Goal: Task Accomplishment & Management: Use online tool/utility

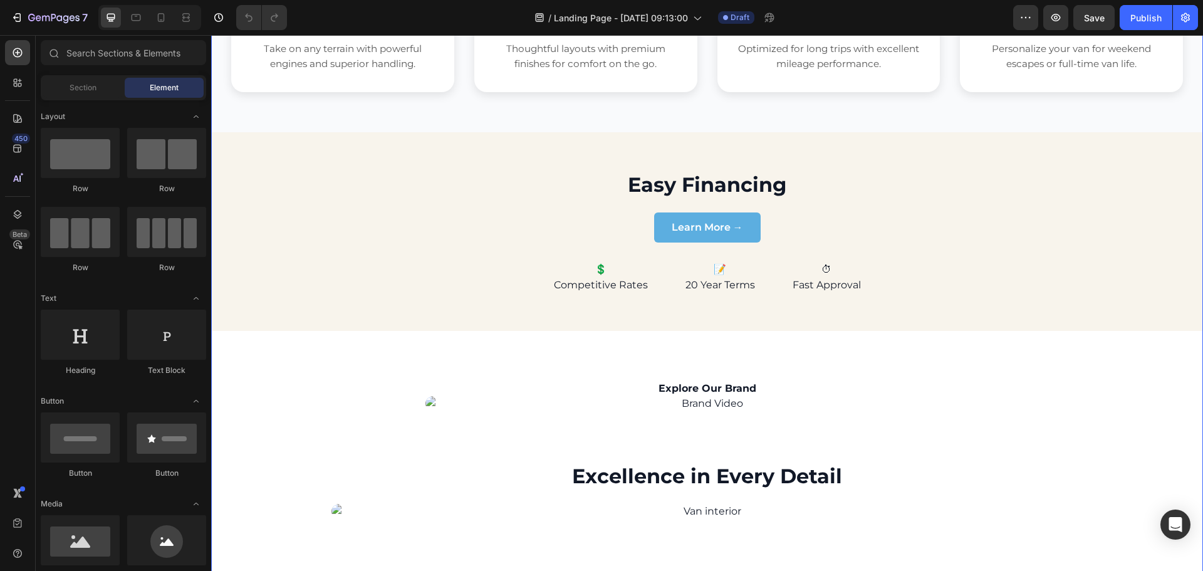
scroll to position [689, 0]
click at [595, 272] on p "💲 Competitive Rates" at bounding box center [601, 279] width 94 height 32
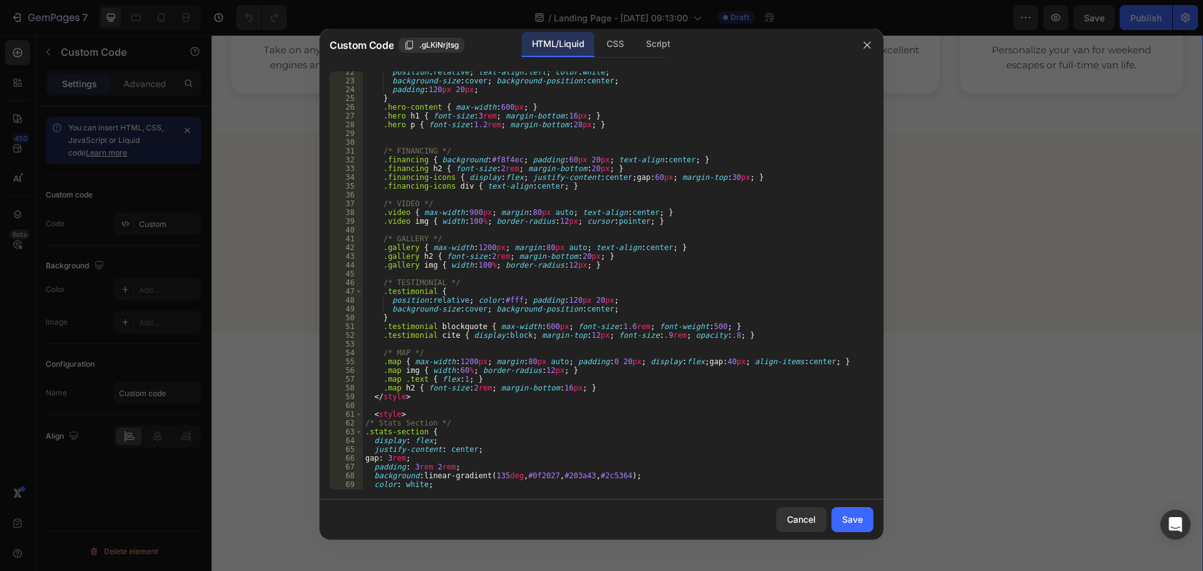
scroll to position [226, 0]
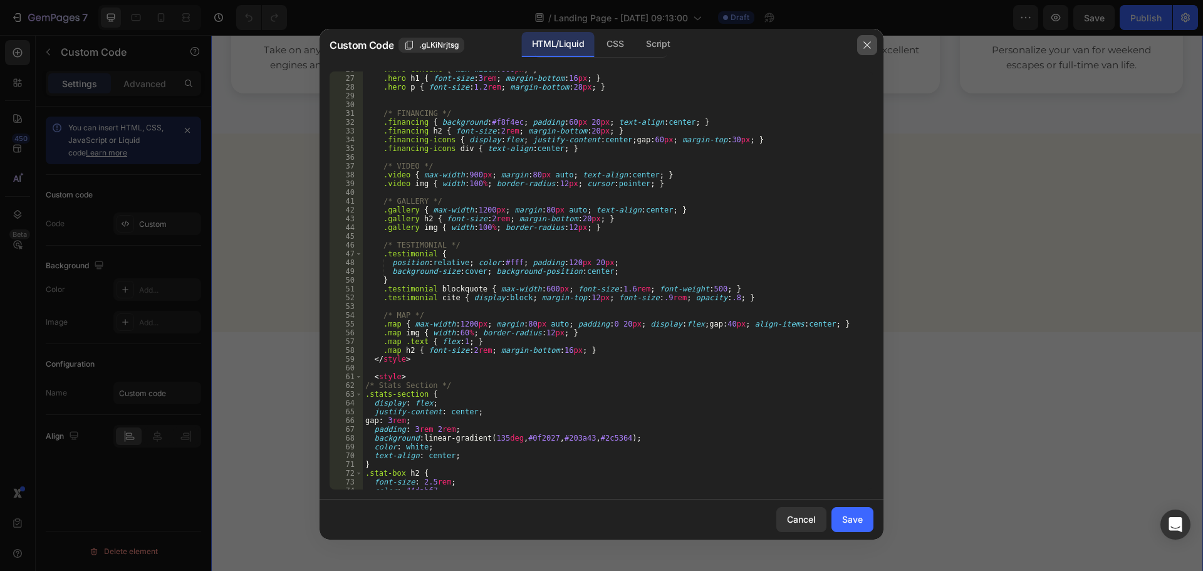
click at [866, 48] on icon "button" at bounding box center [867, 45] width 10 height 10
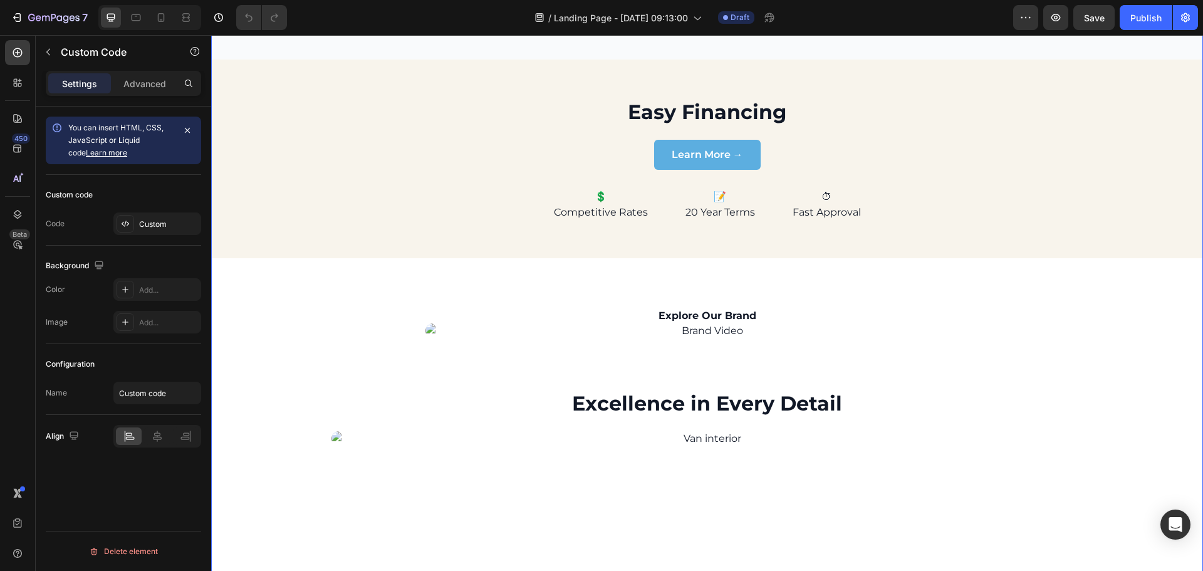
scroll to position [951, 0]
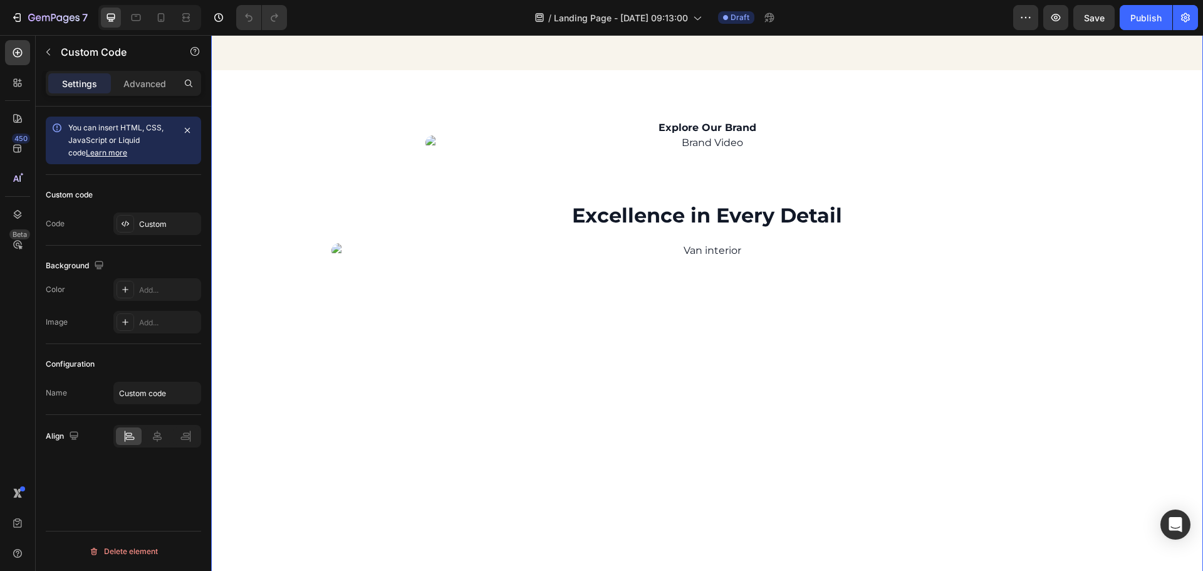
click at [548, 237] on section "Excellence in Every Detail" at bounding box center [708, 230] width 752 height 58
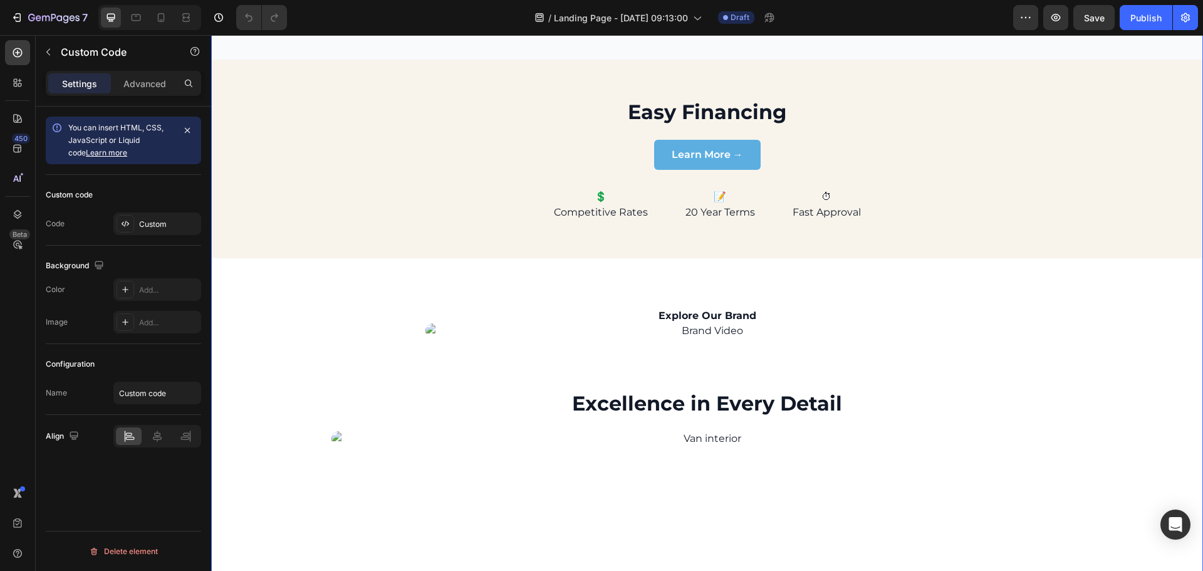
scroll to position [513, 0]
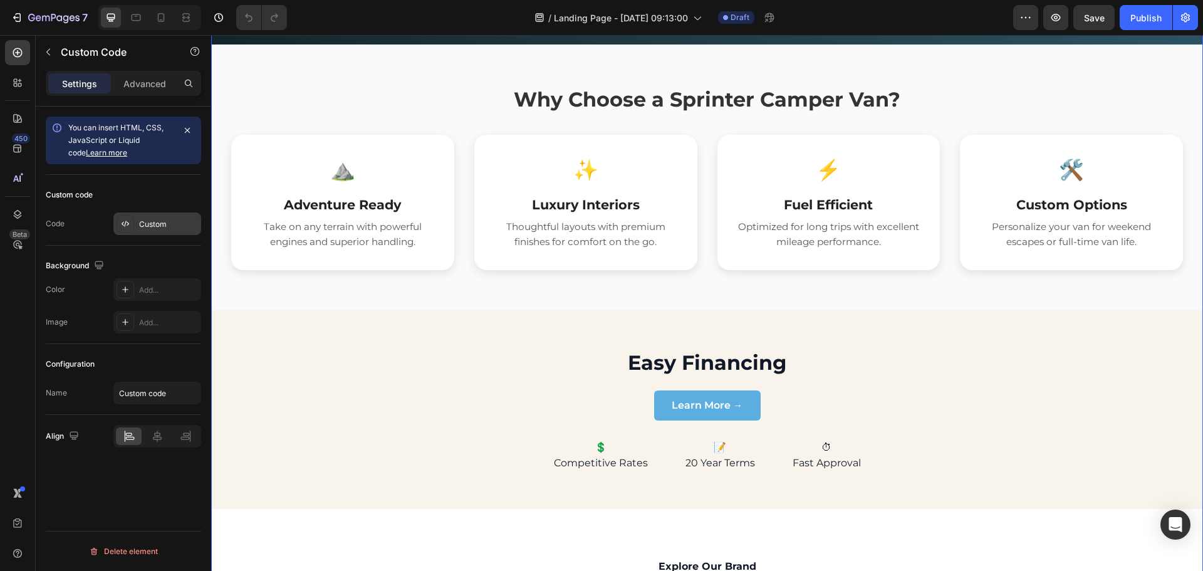
click at [179, 226] on div "Custom" at bounding box center [168, 224] width 59 height 11
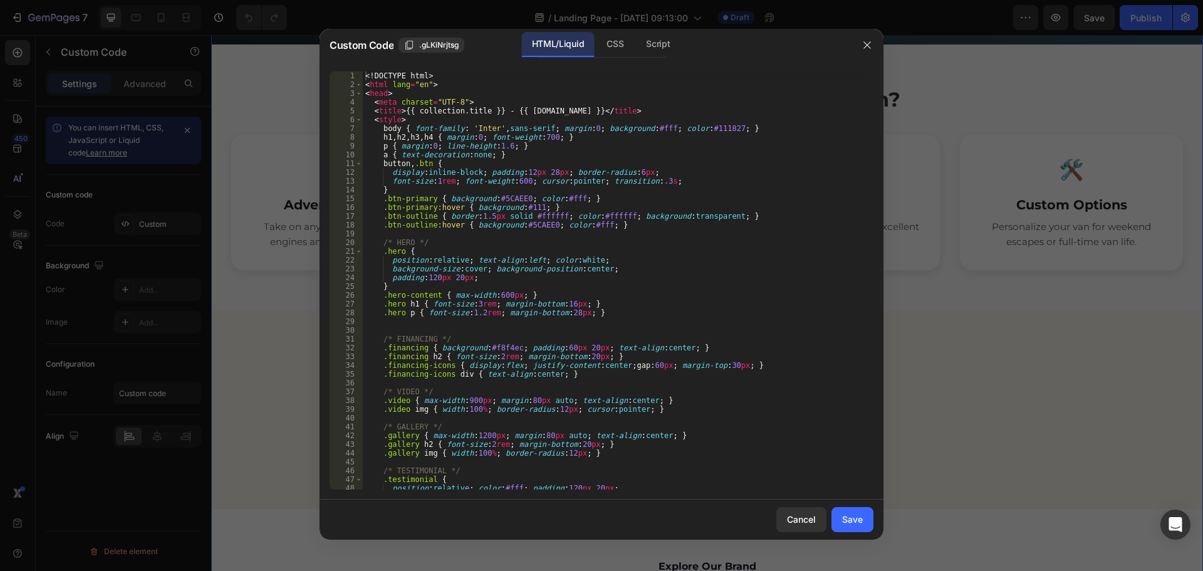
click at [516, 241] on div "<! DOCTYPE html > < html lang = "en" > < head > < meta charset = "UTF-8" > < ti…" at bounding box center [613, 289] width 501 height 436
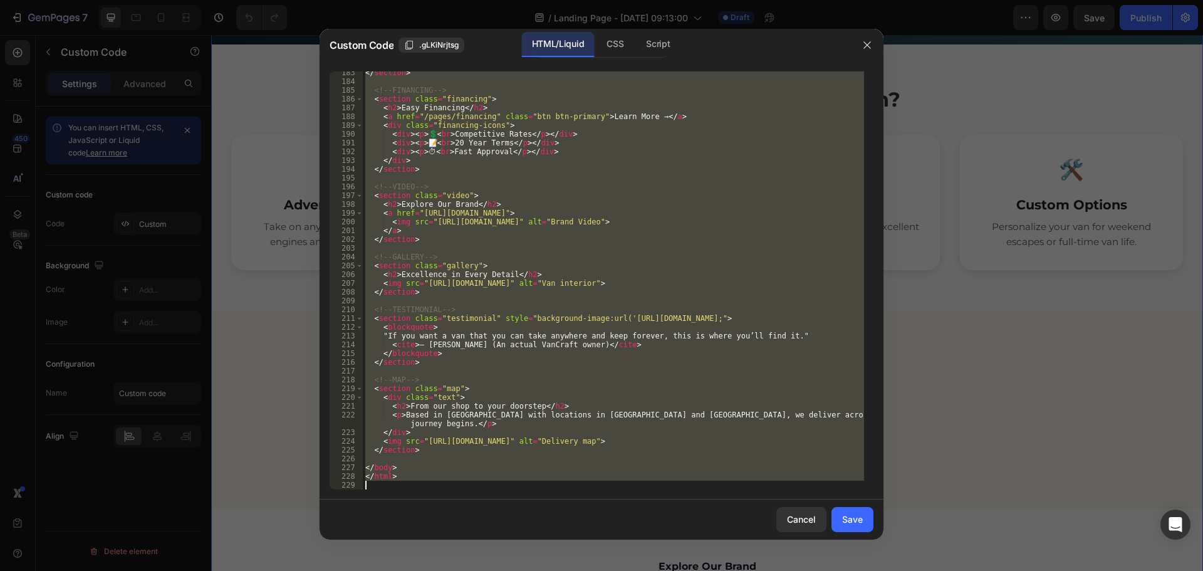
scroll to position [1617, 0]
click at [425, 452] on div "</ section > <!-- FINANCING --> < section class = "financing" > < h2 > Easy Fin…" at bounding box center [613, 280] width 501 height 418
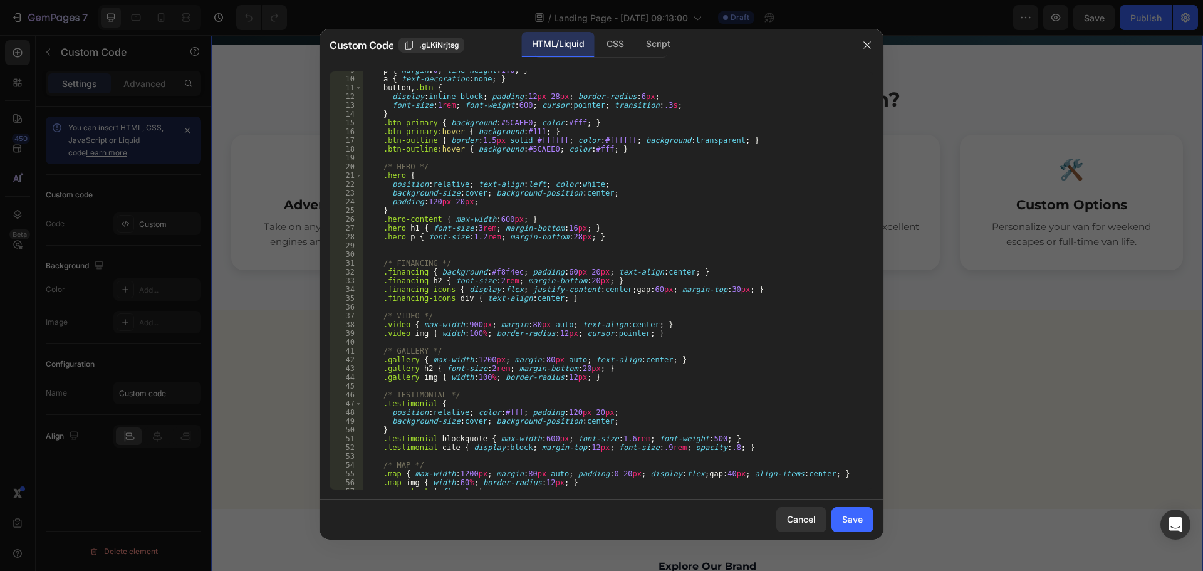
scroll to position [113, 0]
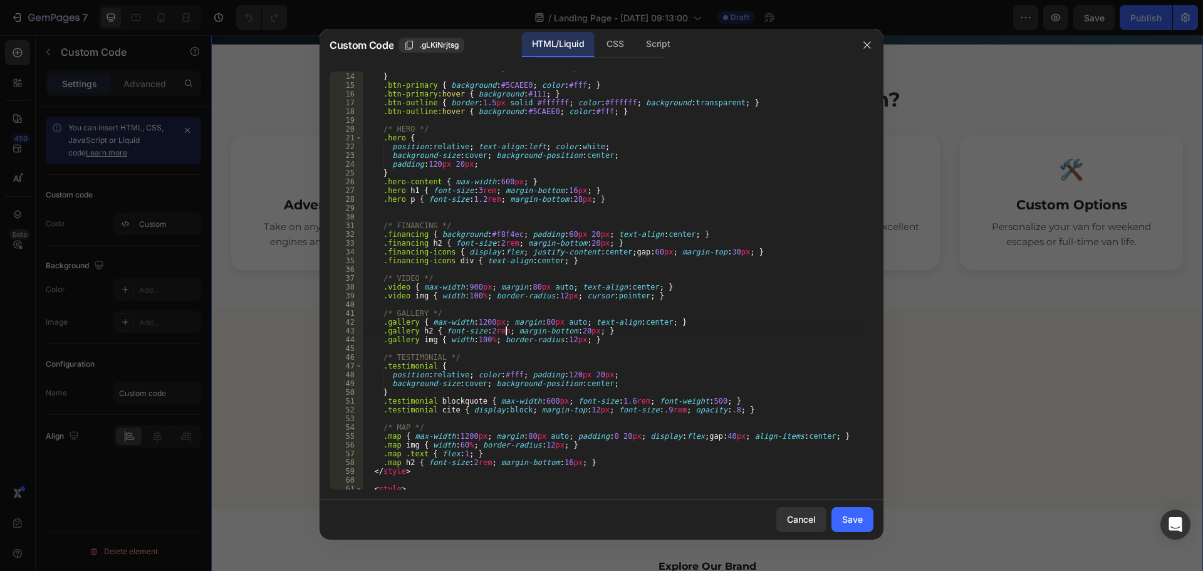
click at [504, 328] on div "font-size : 1 rem ; font-weight : 600 ; cursor : pointer ; transition : .3 s ; …" at bounding box center [613, 281] width 501 height 436
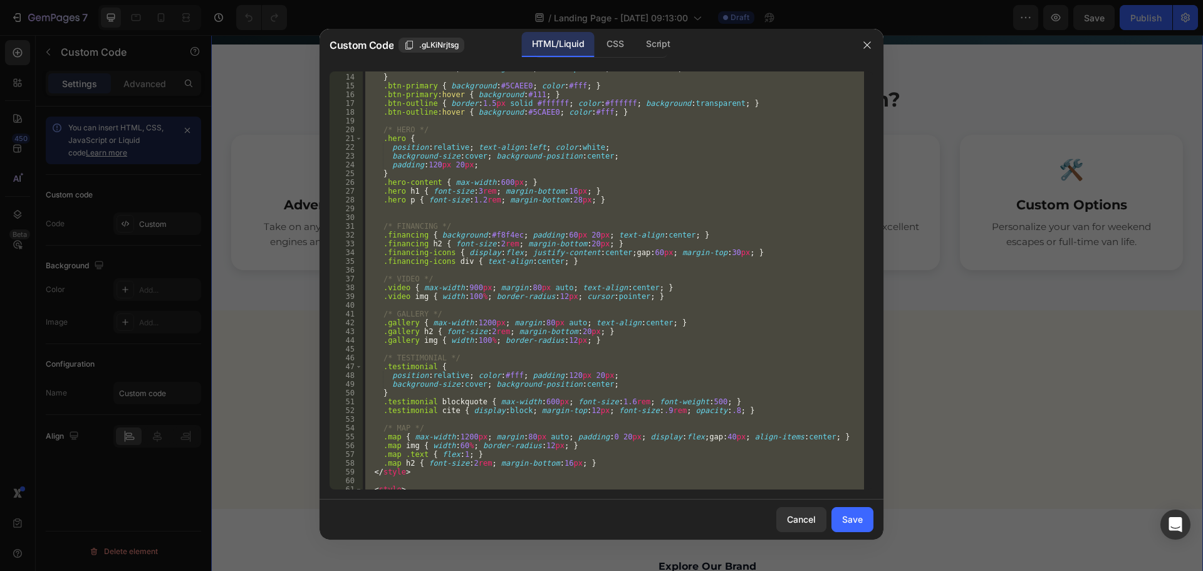
scroll to position [150, 0]
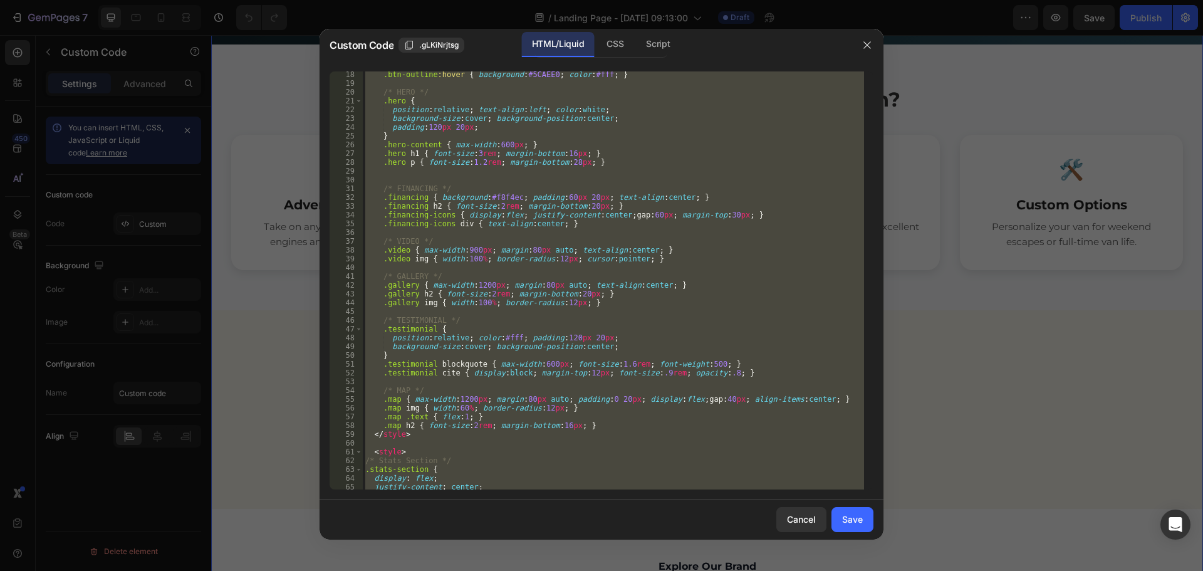
click at [382, 238] on div ".btn-outline :hover { background : #5CAEE0 ; color : #fff ; } /* HERO */ .hero …" at bounding box center [613, 280] width 501 height 418
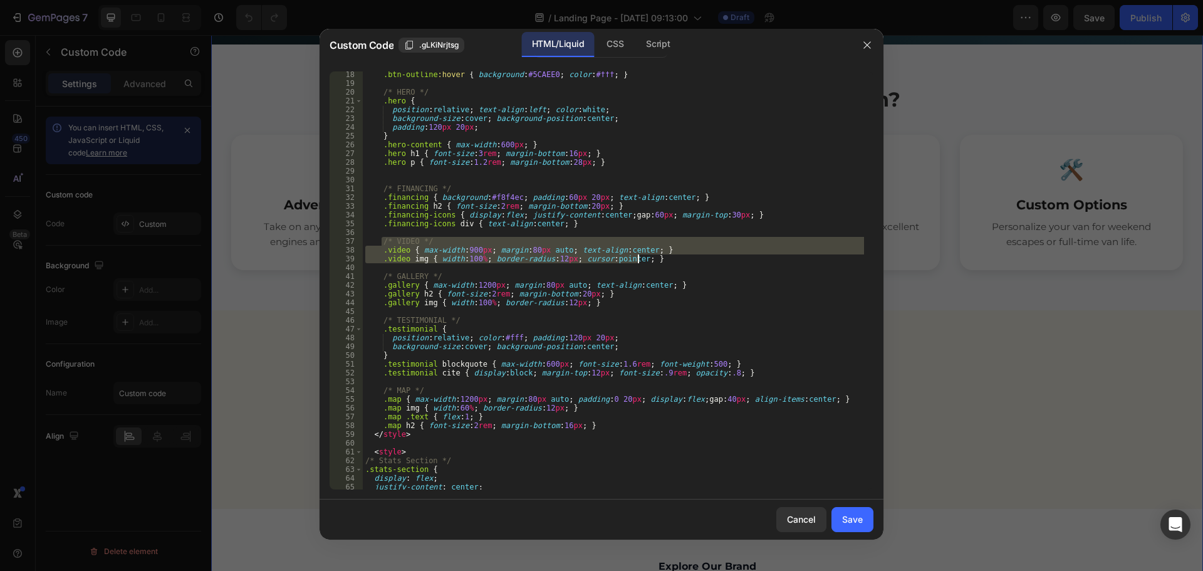
drag, startPoint x: 382, startPoint y: 238, endPoint x: 649, endPoint y: 256, distance: 267.6
click at [649, 256] on div ".btn-outline :hover { background : #5CAEE0 ; color : #fff ; } /* HERO */ .hero …" at bounding box center [613, 288] width 501 height 436
type textarea ".video { max-width:900px; margin:80px auto; text-align:center; } .video img { w…"
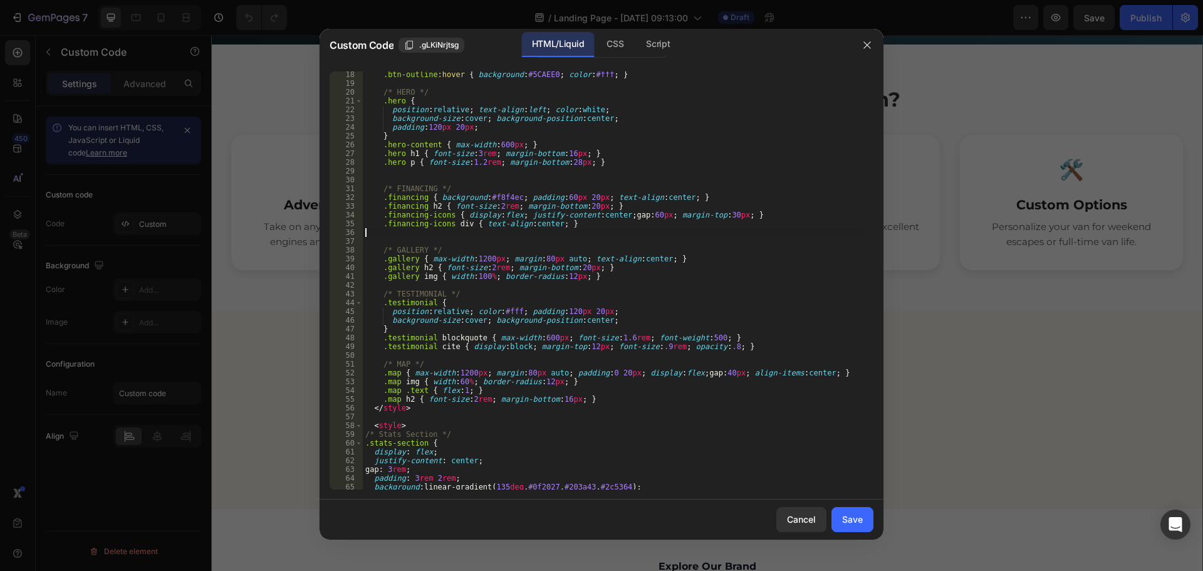
type textarea ".financing-icons div { text-align:center; }"
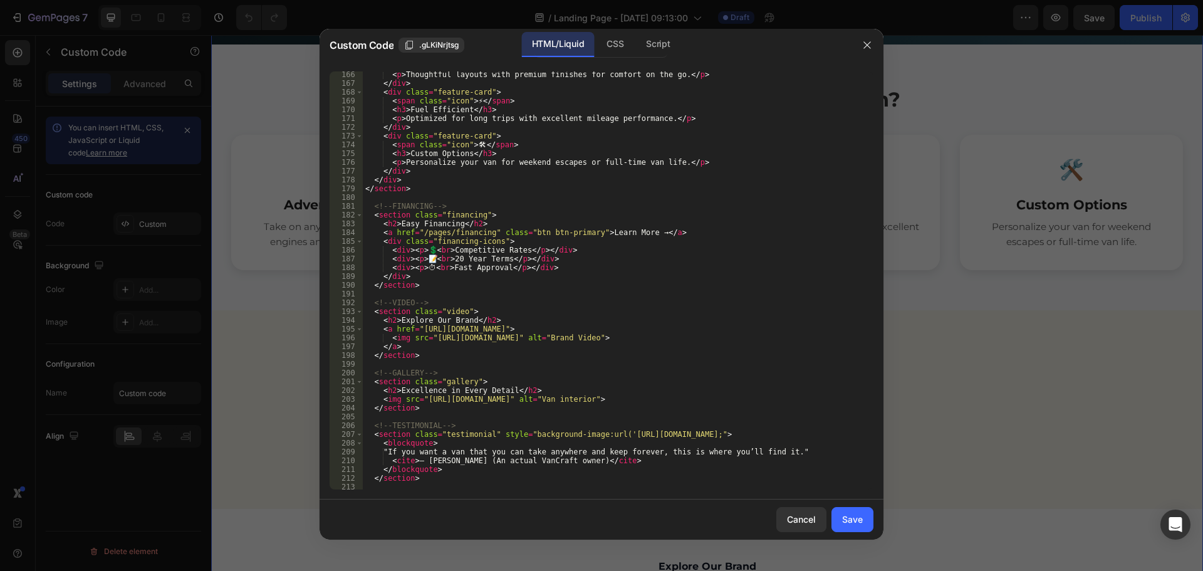
scroll to position [1504, 0]
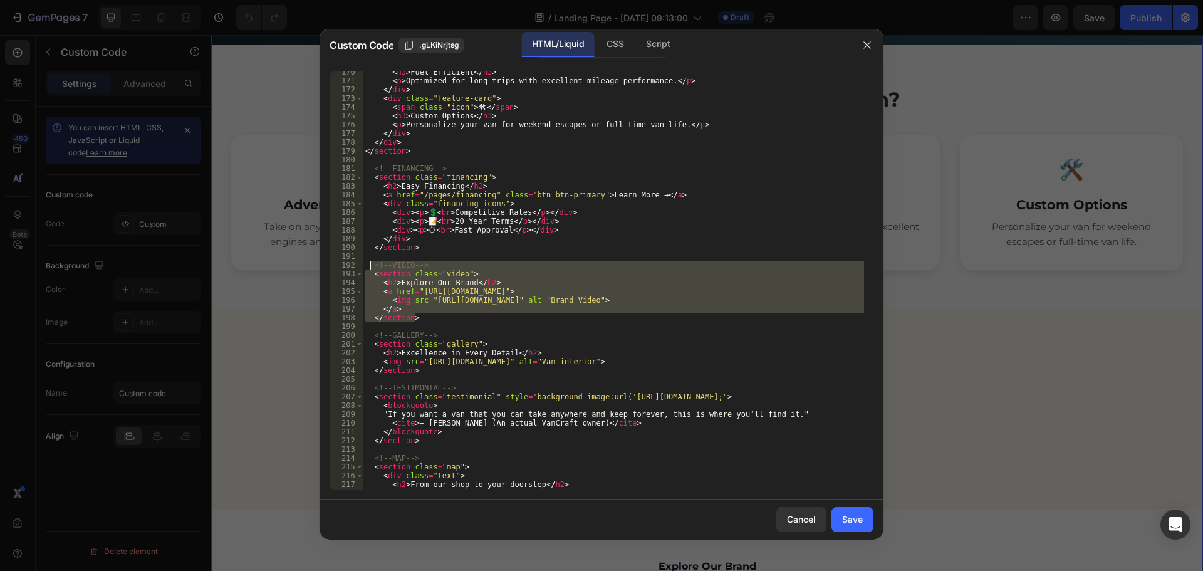
drag, startPoint x: 420, startPoint y: 320, endPoint x: 369, endPoint y: 266, distance: 74.0
click at [369, 266] on div "< h3 > Fuel Efficient </ h3 > < p > Optimized for long trips with excellent mil…" at bounding box center [613, 290] width 501 height 444
type textarea "<!-- VIDEO --> <section class="video">"
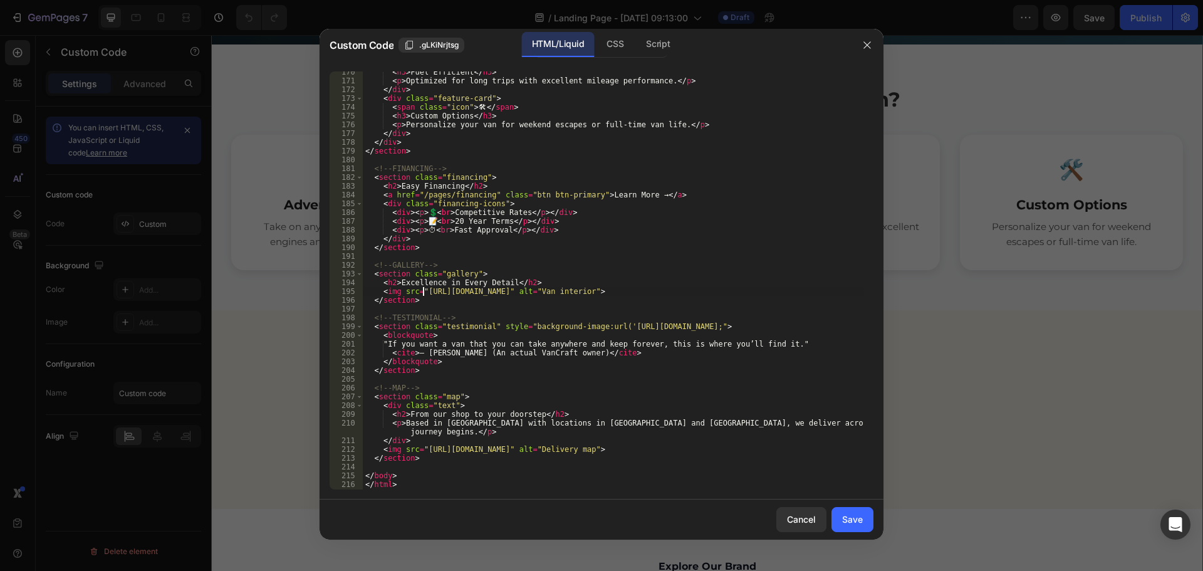
click at [424, 290] on div "< h3 > Fuel Efficient </ h3 > < p > Optimized for long trips with excellent mil…" at bounding box center [613, 286] width 501 height 436
drag, startPoint x: 424, startPoint y: 290, endPoint x: 555, endPoint y: 290, distance: 131.6
click at [555, 290] on div "< h3 > Fuel Efficient </ h3 > < p > Optimized for long trips with excellent mil…" at bounding box center [613, 286] width 501 height 436
paste textarea "[DOMAIN_NAME][URL]"
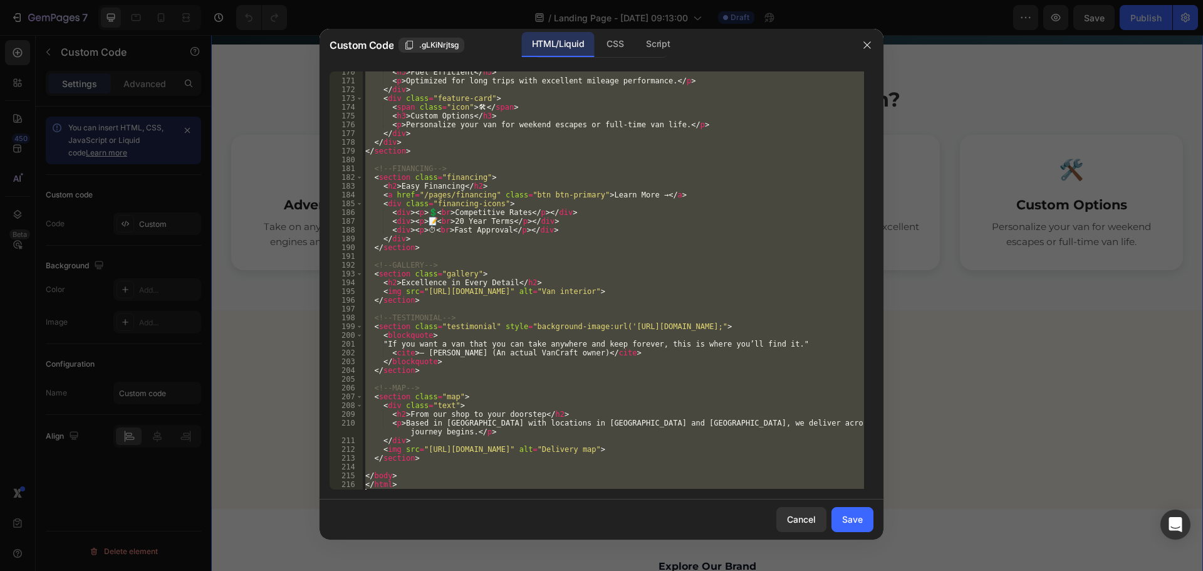
click at [478, 398] on div "< h3 > Fuel Efficient </ h3 > < p > Optimized for long trips with excellent mil…" at bounding box center [613, 280] width 501 height 418
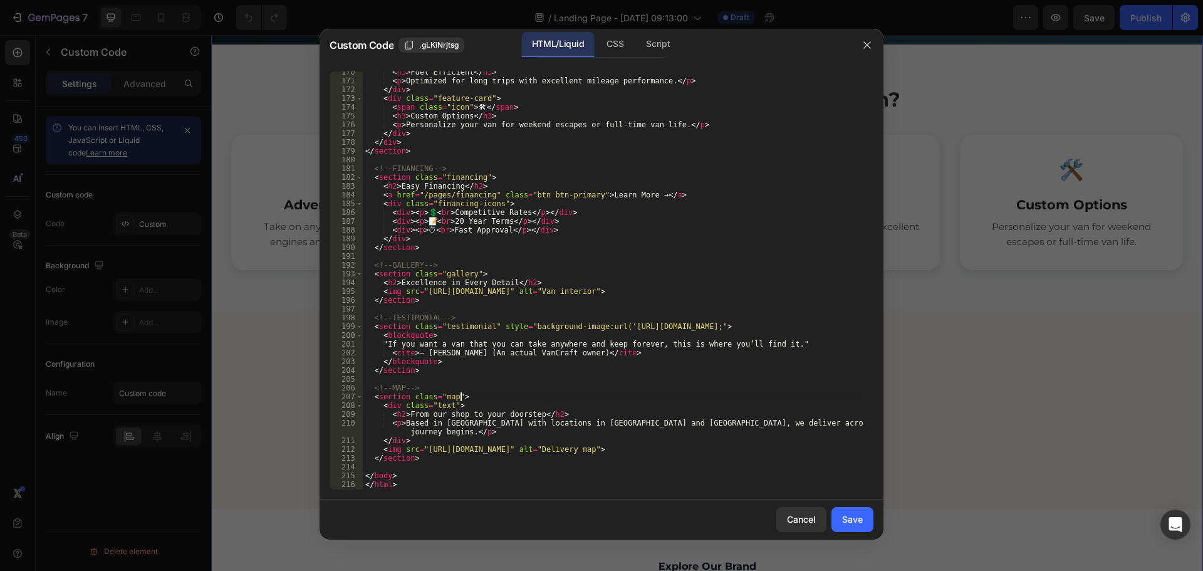
click at [372, 320] on div "< h3 > Fuel Efficient </ h3 > < p > Optimized for long trips with excellent mil…" at bounding box center [613, 286] width 501 height 436
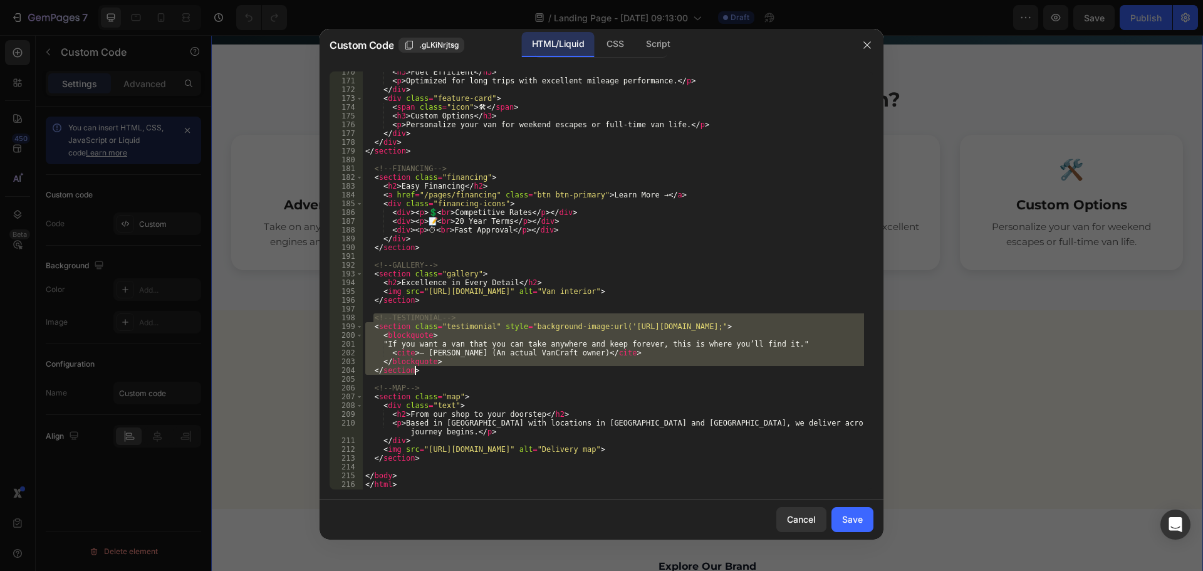
drag, startPoint x: 373, startPoint y: 320, endPoint x: 420, endPoint y: 368, distance: 67.8
click at [420, 368] on div "< h3 > Fuel Efficient </ h3 > < p > Optimized for long trips with excellent mil…" at bounding box center [613, 286] width 501 height 436
type textarea "</blockquote> </section>"
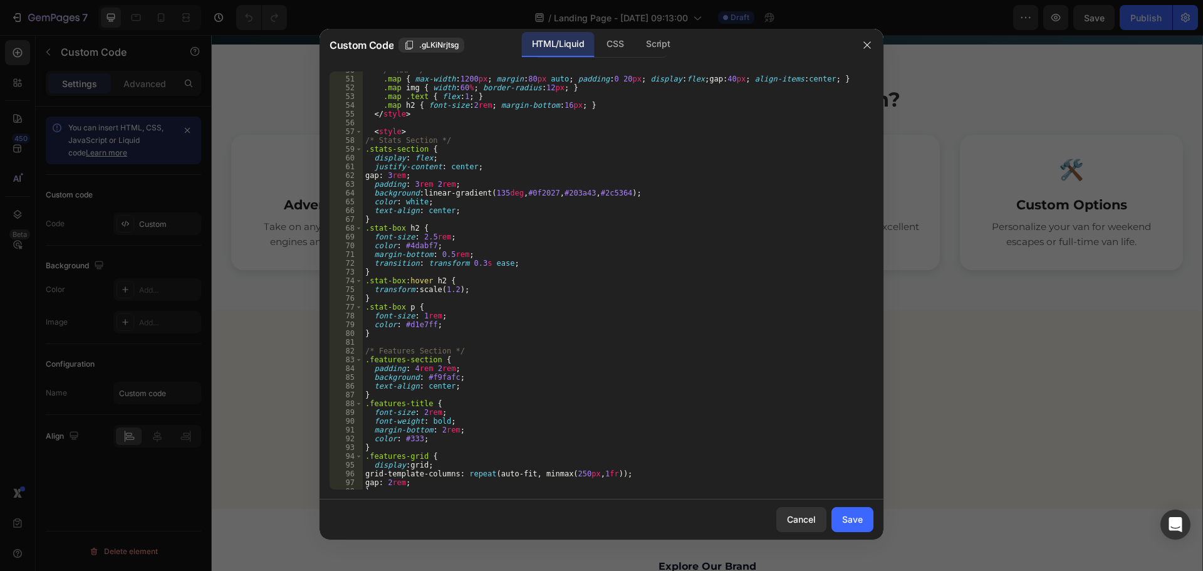
scroll to position [323, 0]
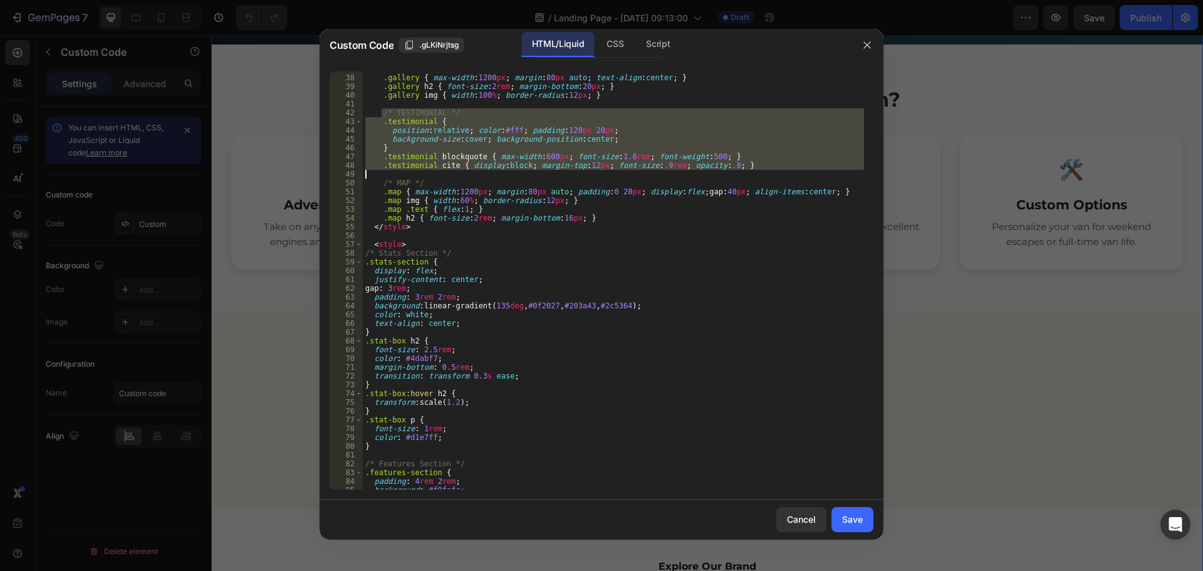
drag, startPoint x: 380, startPoint y: 109, endPoint x: 726, endPoint y: 171, distance: 351.4
click at [726, 171] on div "/* GALLERY */ .gallery { max-width : 1200 px ; margin : 80 px auto ; text-align…" at bounding box center [613, 283] width 501 height 436
type textarea ".testimonial cite { display:block; margin-top:12px; font-size:.9rem; opacity:.8…"
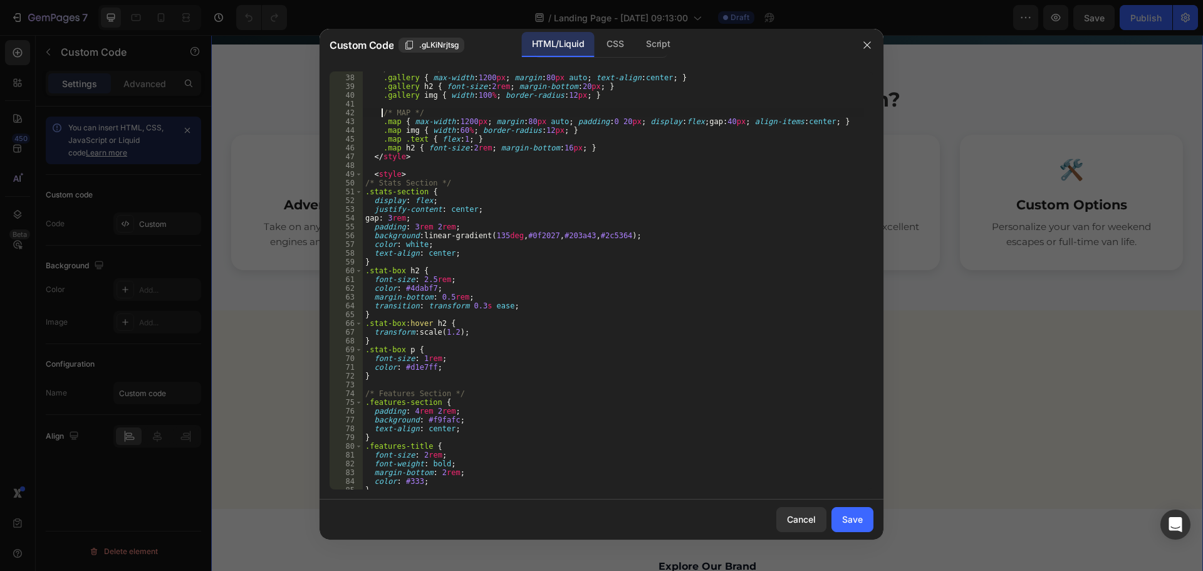
click at [382, 109] on div "/* GALLERY */ .gallery { max-width : 1200 px ; margin : 80 px auto ; text-align…" at bounding box center [613, 283] width 501 height 436
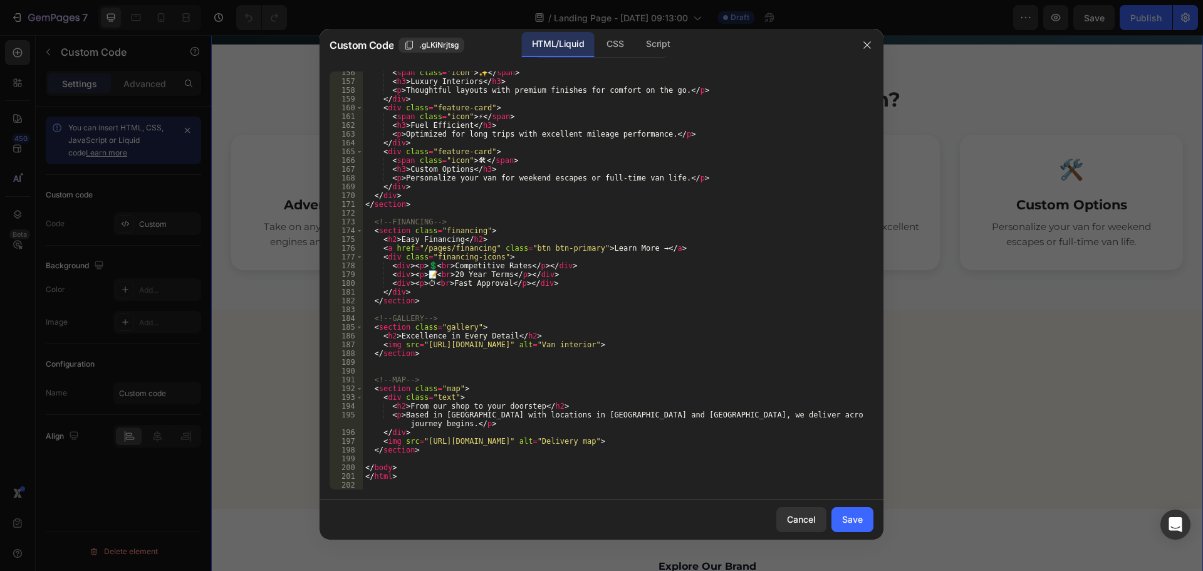
scroll to position [1381, 0]
click at [418, 345] on div "< span class = "icon" > ✨ </ span > < h3 > Luxury Interiors </ h3 > < p > Thoug…" at bounding box center [613, 286] width 501 height 436
drag, startPoint x: 423, startPoint y: 345, endPoint x: 734, endPoint y: 345, distance: 311.5
click at [734, 345] on div "< span class = "icon" > ✨ </ span > < h3 > Luxury Interiors </ h3 > < p > Thoug…" at bounding box center [613, 286] width 501 height 436
paste textarea "IMG_5776_249a8f5c-f97a-42b0-a764-4a7782fb259d.jpg?v=1756363450"
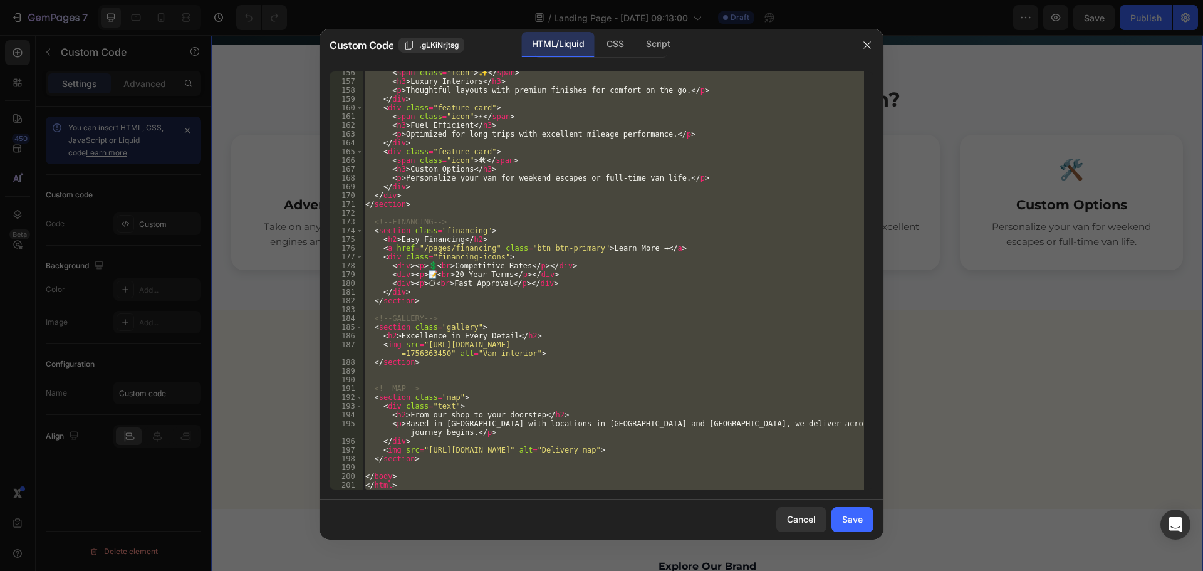
click at [481, 333] on div "< span class = "icon" > ✨ </ span > < h3 > Luxury Interiors </ h3 > < p > Thoug…" at bounding box center [613, 280] width 501 height 418
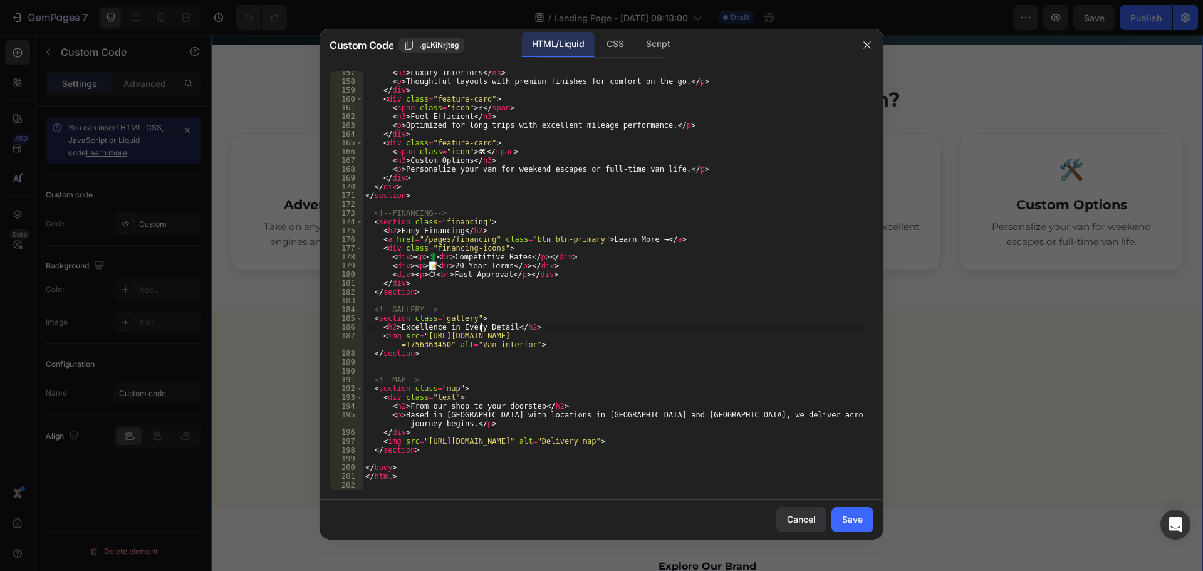
scroll to position [1389, 0]
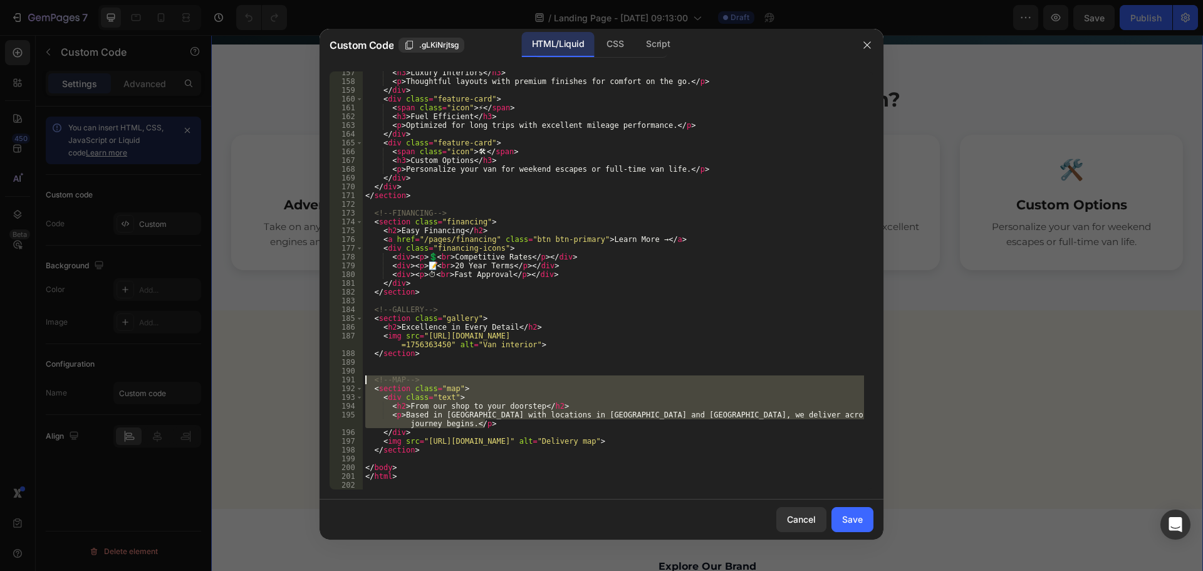
drag, startPoint x: 487, startPoint y: 422, endPoint x: 366, endPoint y: 379, distance: 128.4
click at [366, 379] on div "< h3 > Luxury Interiors </ h3 > < p > Thoughtful layouts with premium finishes …" at bounding box center [613, 286] width 501 height 436
paste textarea "});"
type textarea "});"
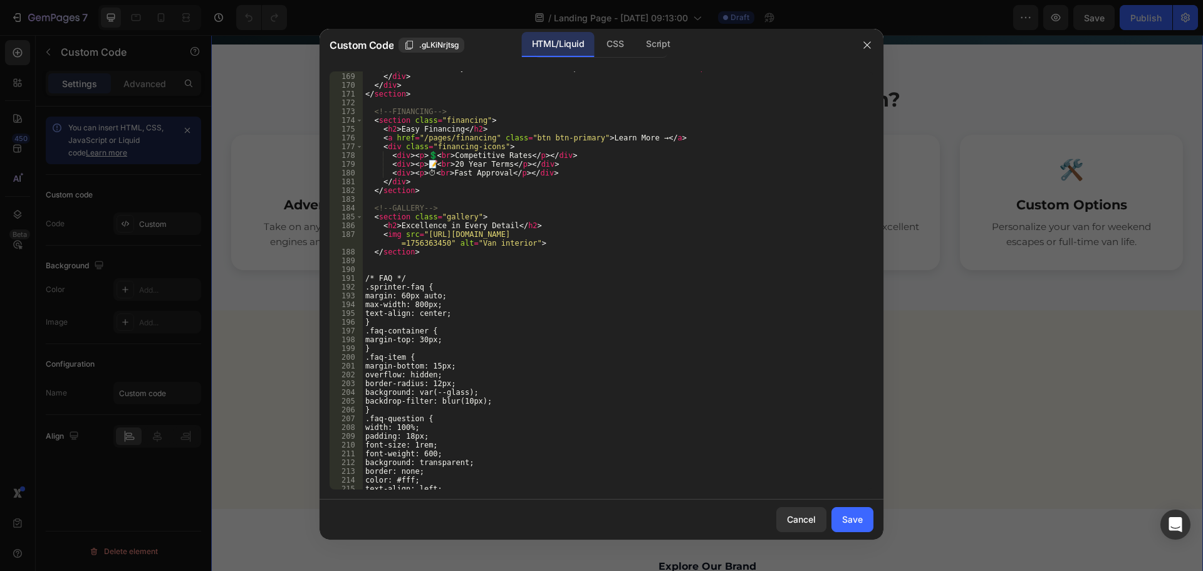
scroll to position [1491, 0]
click at [494, 201] on div "< p > Personalize your van for weekend escapes or full-time van life. </ p > </…" at bounding box center [613, 281] width 501 height 436
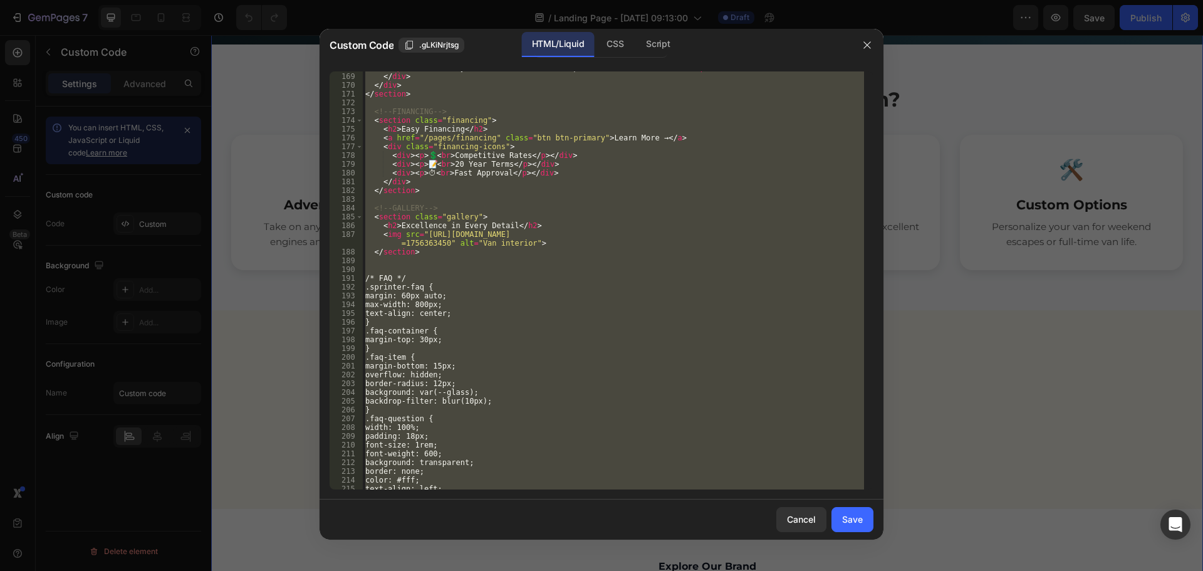
type textarea "<h2>From our shop to your doorstep</h2> <p>Based in [GEOGRAPHIC_DATA] with loca…"
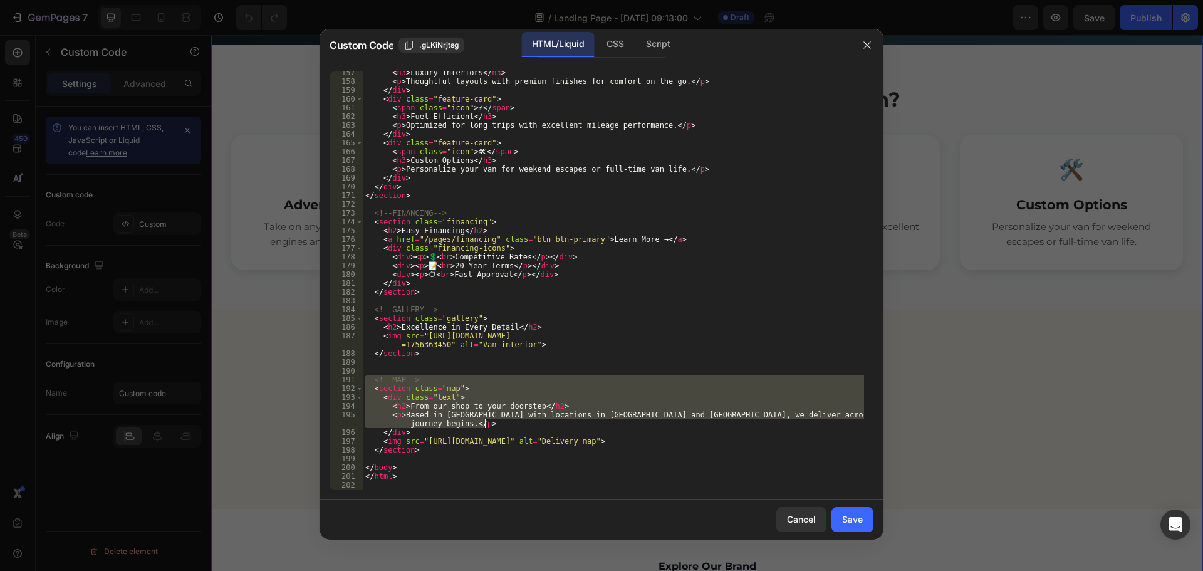
click at [474, 299] on div "< h3 > Luxury Interiors </ h3 > < p > Thoughtful layouts with premium finishes …" at bounding box center [613, 286] width 501 height 436
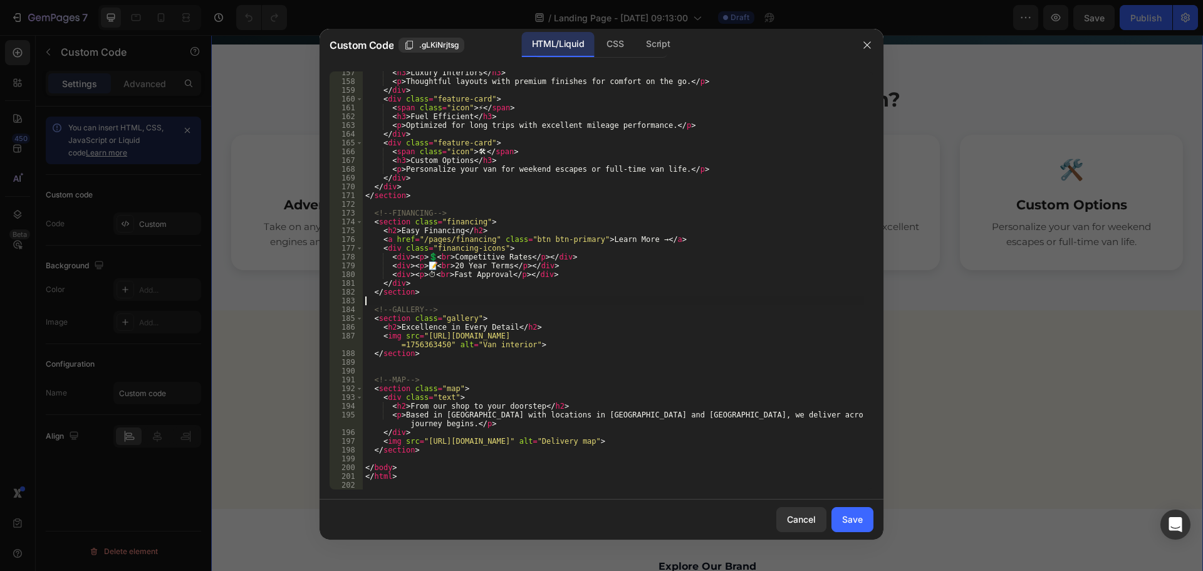
type textarea "</html>"
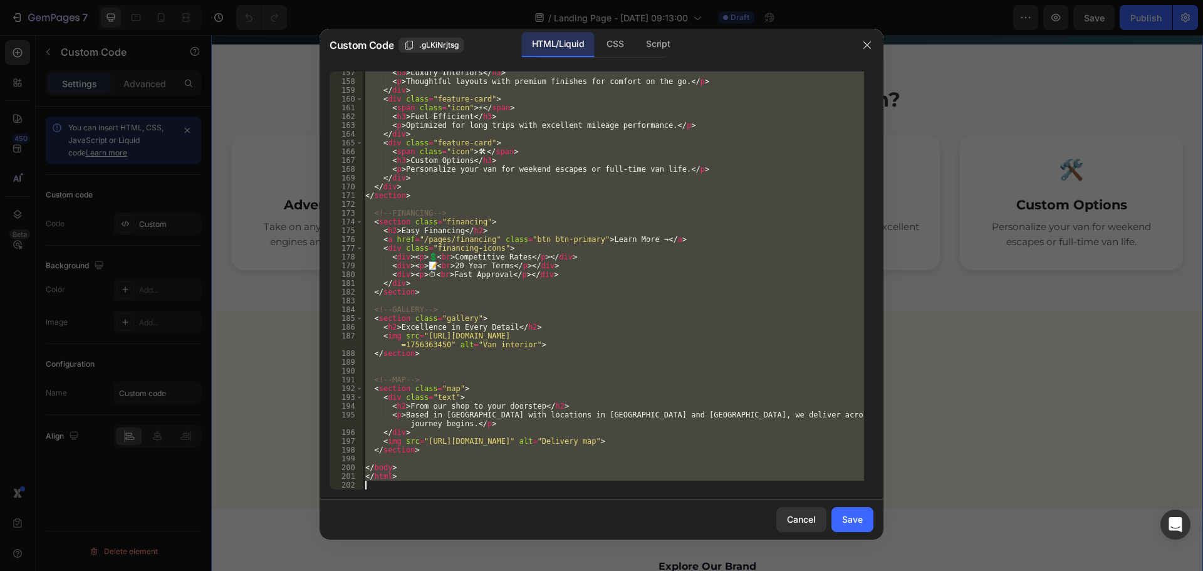
click at [982, 311] on div at bounding box center [601, 285] width 1203 height 571
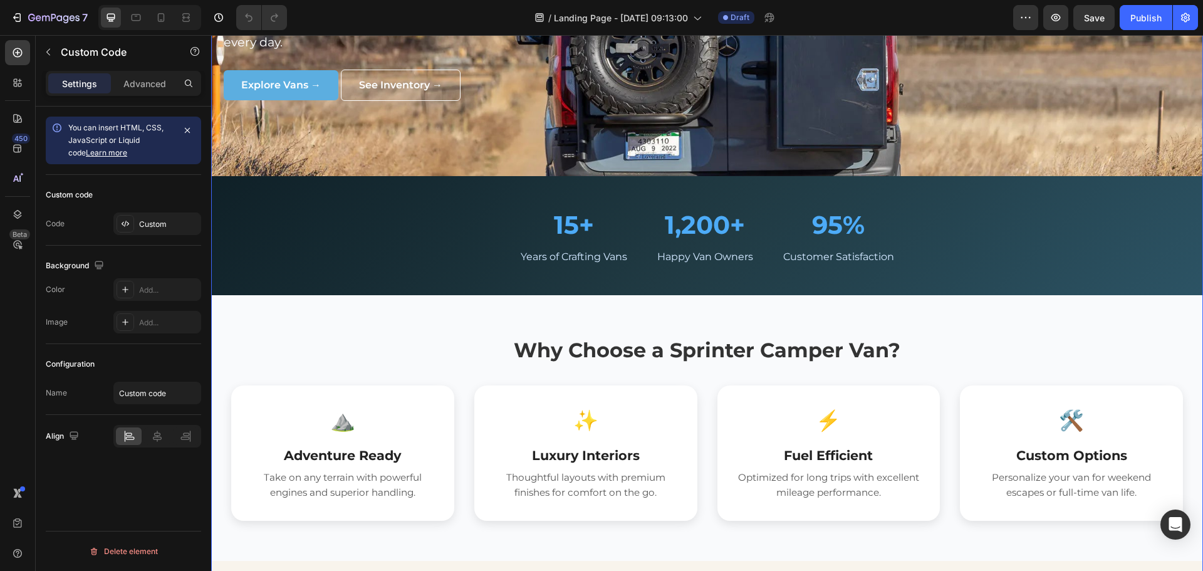
scroll to position [450, 0]
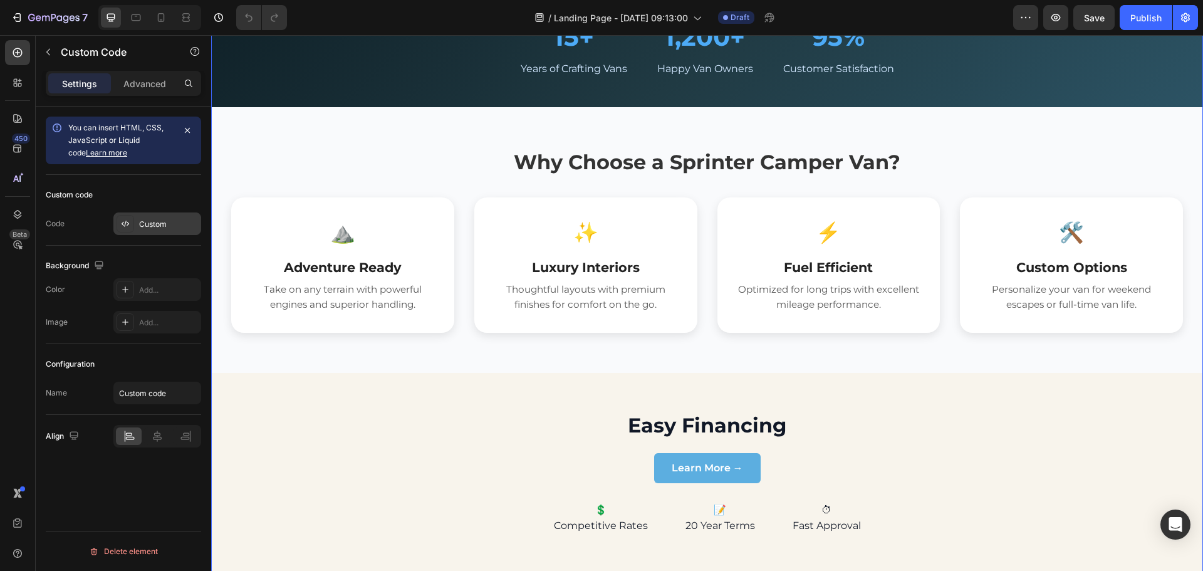
click at [167, 221] on div "Custom" at bounding box center [168, 224] width 59 height 11
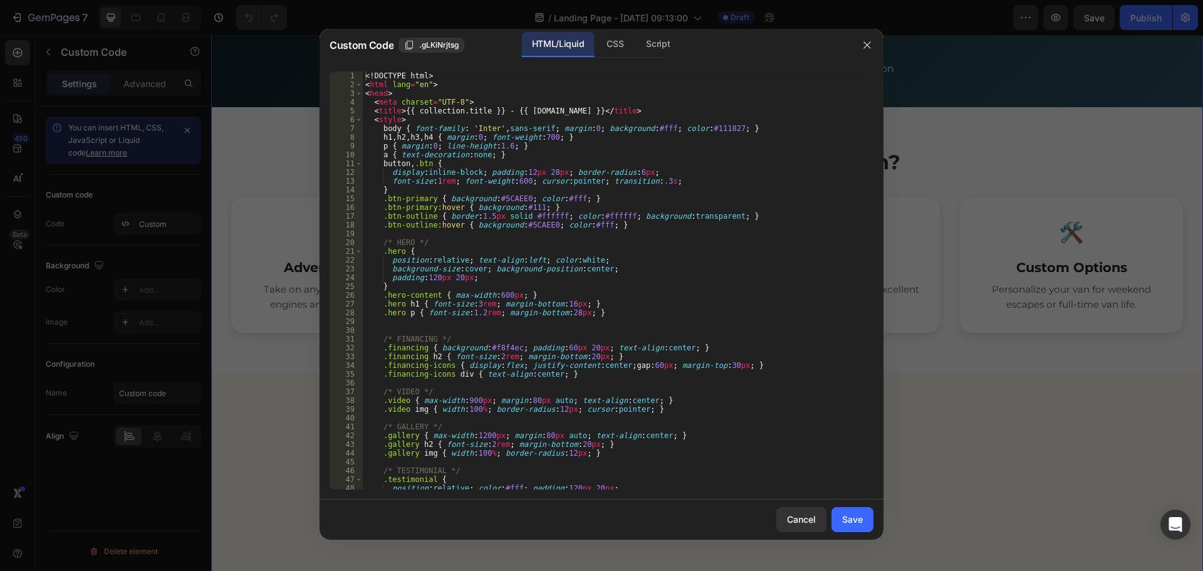
click at [535, 391] on div "<! DOCTYPE html > < html lang = "en" > < head > < meta charset = "UTF-8" > < ti…" at bounding box center [613, 289] width 501 height 436
type textarea "</html>"
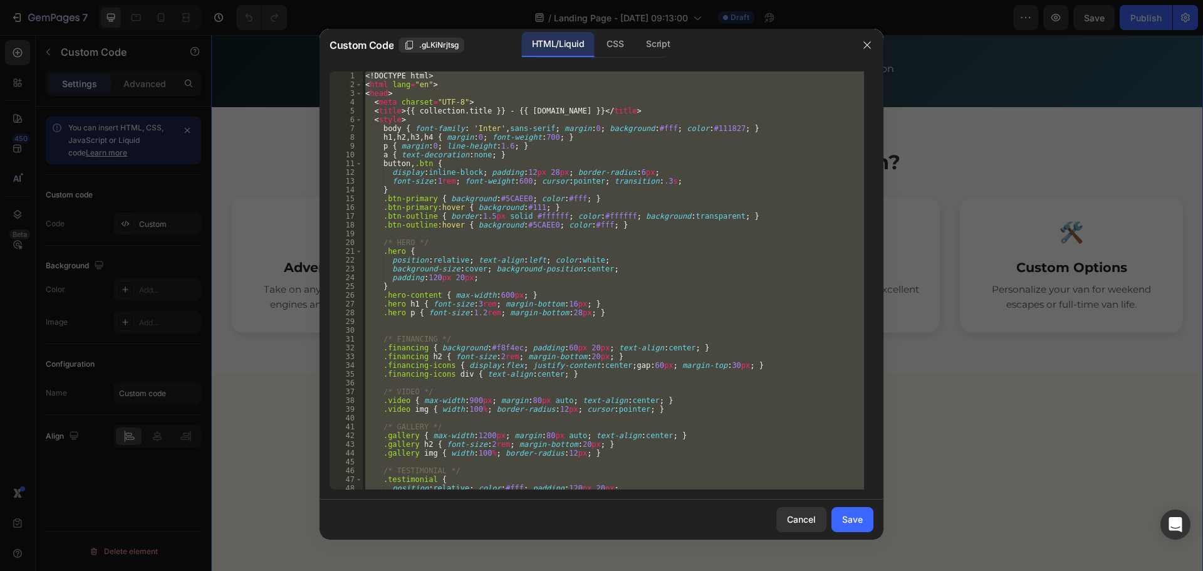
paste textarea
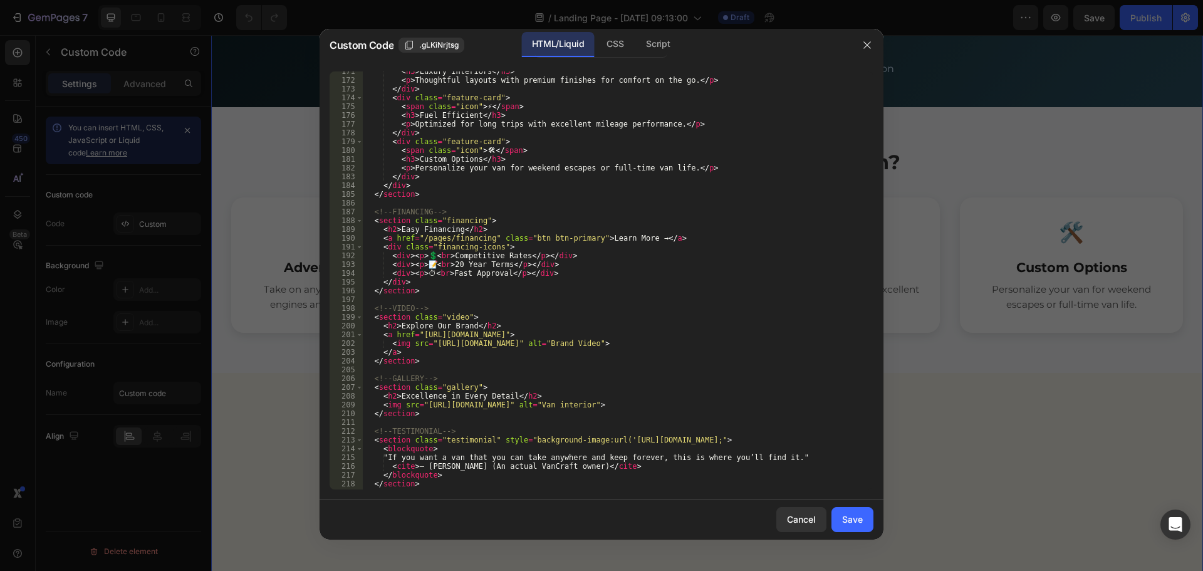
scroll to position [1513, 0]
click at [419, 360] on div "< h3 > Luxury Interiors </ h3 > < p > Thoughtful layouts with premium finishes …" at bounding box center [613, 285] width 501 height 436
click at [390, 340] on div "< h3 > Luxury Interiors </ h3 > < p > Thoughtful layouts with premium finishes …" at bounding box center [613, 285] width 501 height 436
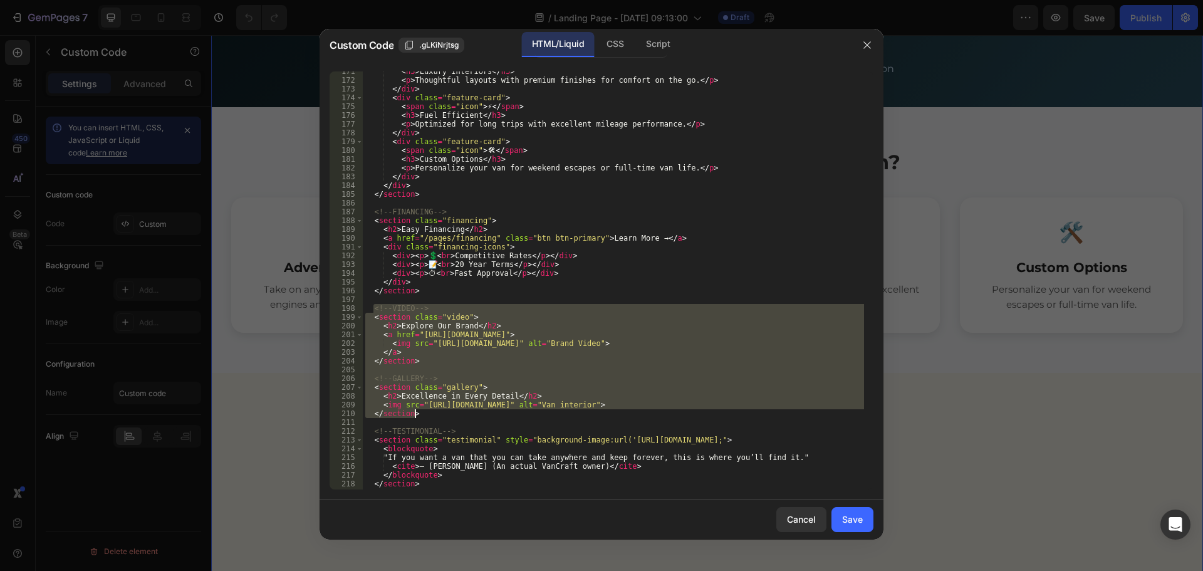
drag, startPoint x: 373, startPoint y: 305, endPoint x: 439, endPoint y: 415, distance: 128.8
click at [439, 415] on div "< h3 > Luxury Interiors </ h3 > < p > Thoughtful layouts with premium finishes …" at bounding box center [613, 285] width 501 height 436
type textarea "<img src="[URL][DOMAIN_NAME]" alt="Van interior"> </section>"
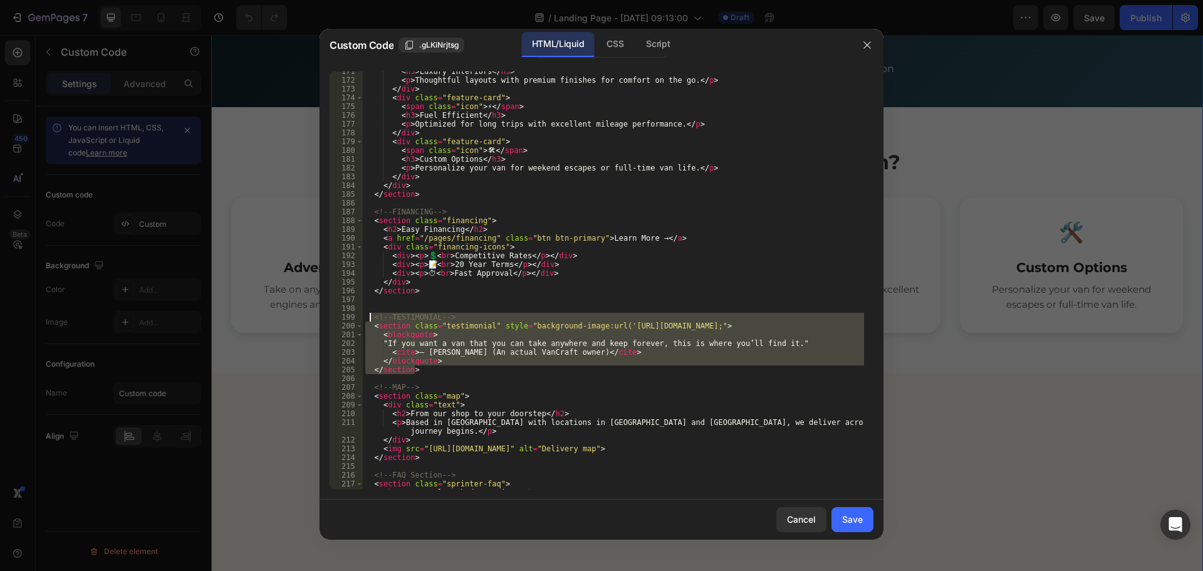
drag, startPoint x: 424, startPoint y: 368, endPoint x: 369, endPoint y: 320, distance: 72.8
click at [369, 320] on div "< h3 > Luxury Interiors </ h3 > < p > Thoughtful layouts with premium finishes …" at bounding box center [613, 285] width 501 height 436
type textarea "<!-- TESTIMONIAL --> <section class="testimonial" style="background-image:url('…"
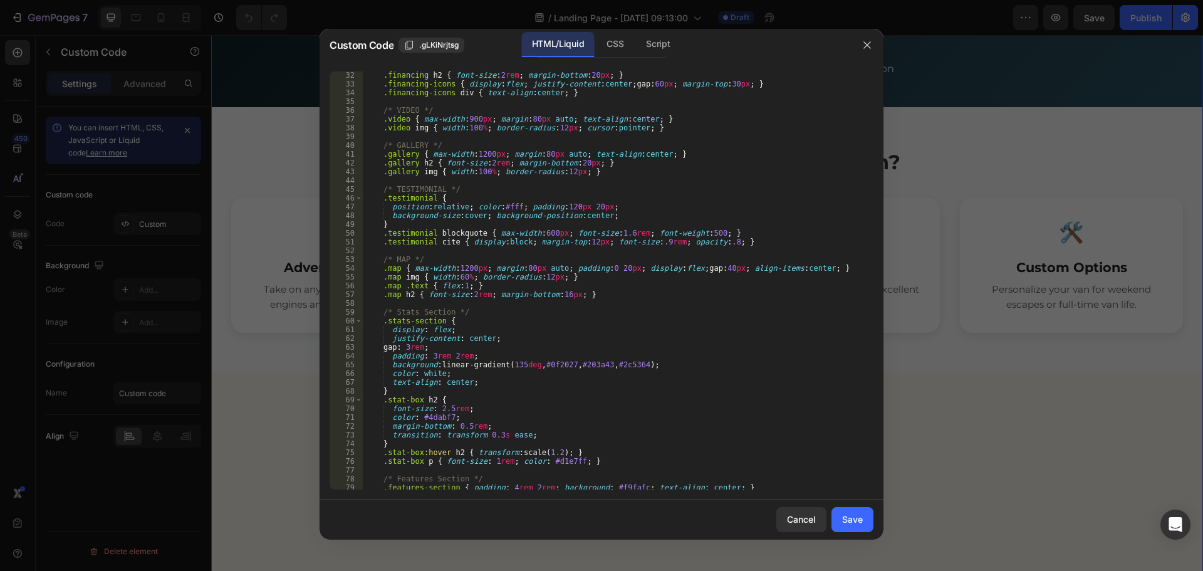
scroll to position [273, 0]
click at [382, 110] on div ".financing h2 { font-size : 2 rem ; margin-bottom : 20 px ; } .financing-icons …" at bounding box center [613, 289] width 501 height 436
drag, startPoint x: 382, startPoint y: 110, endPoint x: 389, endPoint y: 114, distance: 7.9
click at [387, 113] on div ".financing h2 { font-size : 2 rem ; margin-bottom : 20 px ; } .financing-icons …" at bounding box center [613, 289] width 501 height 436
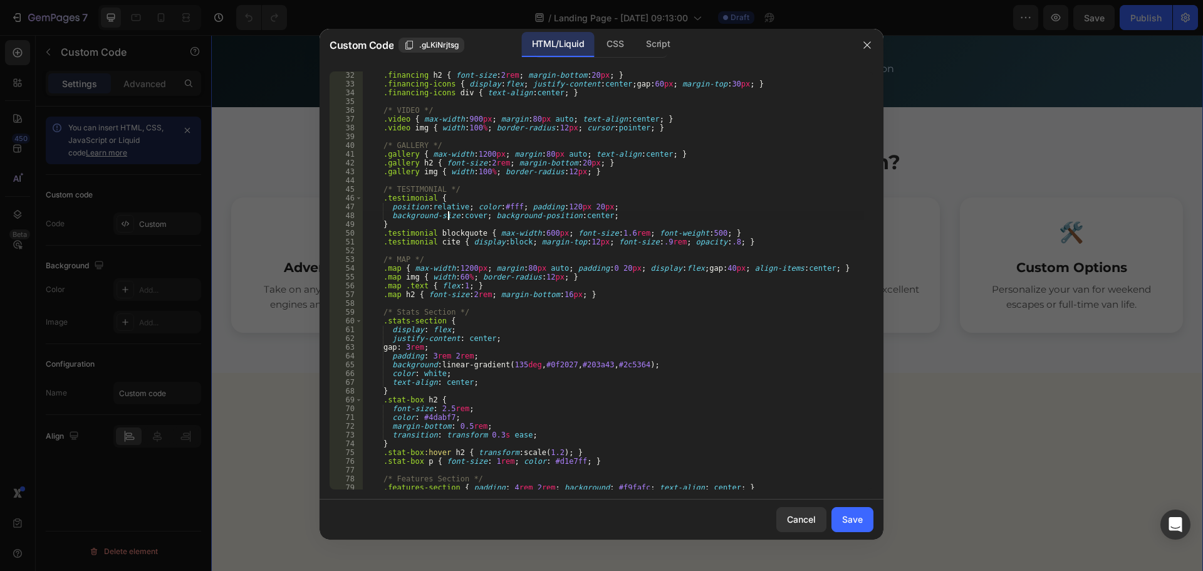
click at [451, 221] on div ".financing h2 { font-size : 2 rem ; margin-bottom : 20 px ; } .financing-icons …" at bounding box center [613, 289] width 501 height 436
click at [452, 222] on div ".financing h2 { font-size : 2 rem ; margin-bottom : 20 px ; } .financing-icons …" at bounding box center [613, 280] width 501 height 418
click at [383, 107] on div ".financing h2 { font-size : 2 rem ; margin-bottom : 20 px ; } .financing-icons …" at bounding box center [613, 289] width 501 height 436
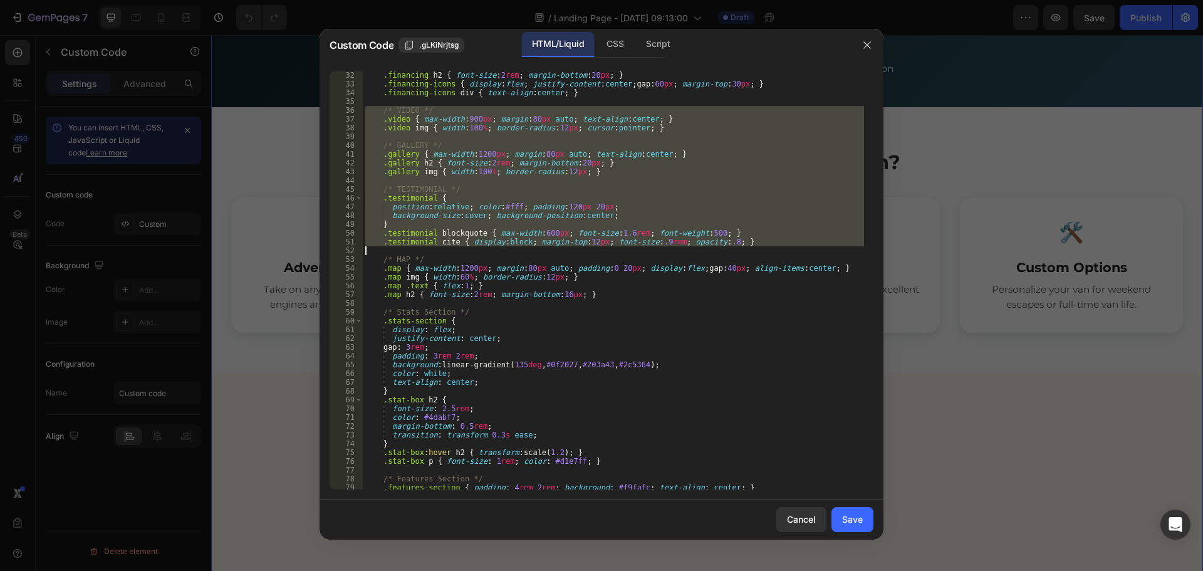
drag, startPoint x: 383, startPoint y: 107, endPoint x: 689, endPoint y: 248, distance: 337.6
click at [689, 248] on div ".financing h2 { font-size : 2 rem ; margin-bottom : 20 px ; } .financing-icons …" at bounding box center [613, 289] width 501 height 436
type textarea ".testimonial cite { display:block; margin-top:12px; font-size:.9rem; opacity:.8…"
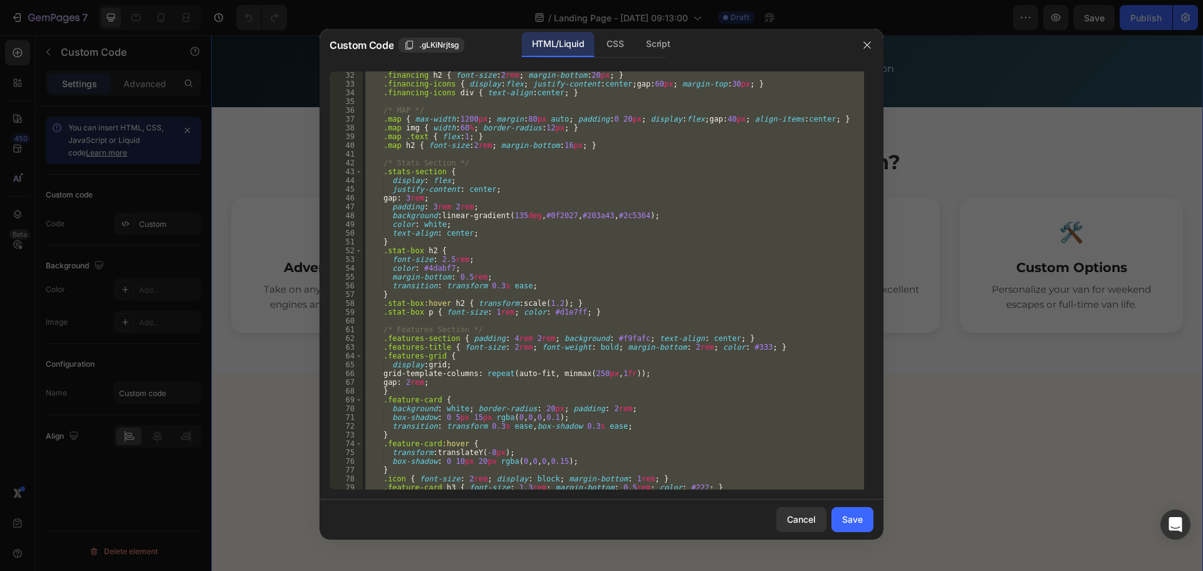
click at [497, 212] on div ".financing h2 { font-size : 2 rem ; margin-bottom : 20 px ; } .financing-icons …" at bounding box center [613, 280] width 501 height 418
click at [497, 212] on div ".financing h2 { font-size : 2 rem ; margin-bottom : 20 px ; } .financing-icons …" at bounding box center [613, 289] width 501 height 436
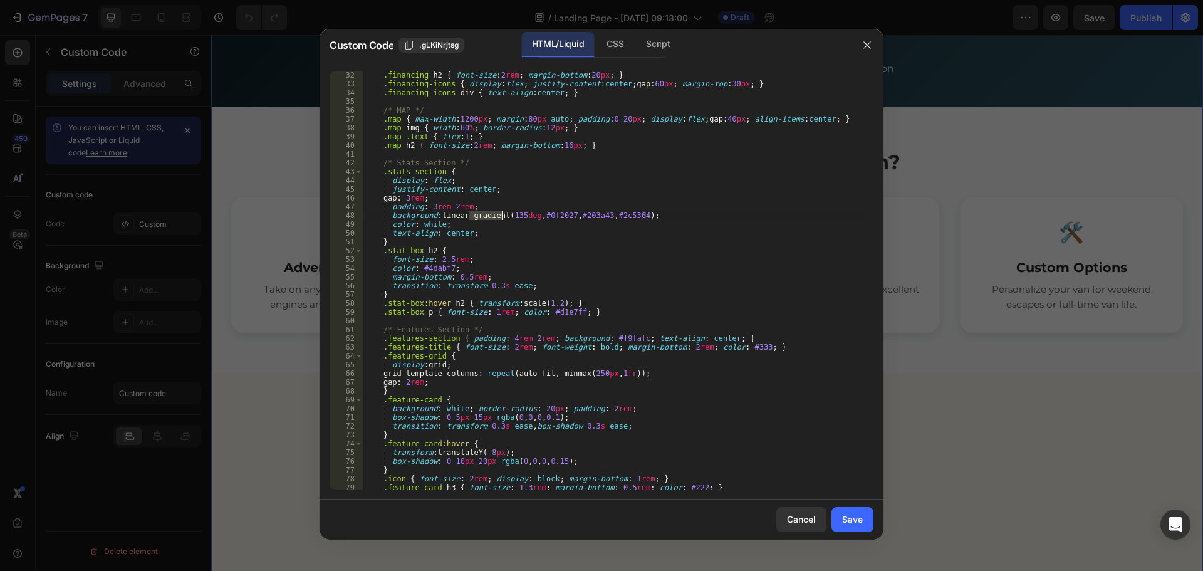
click at [491, 269] on div ".financing h2 { font-size : 2 rem ; margin-bottom : 20 px ; } .financing-icons …" at bounding box center [613, 289] width 501 height 436
type textarea "color: #4dabf7;"
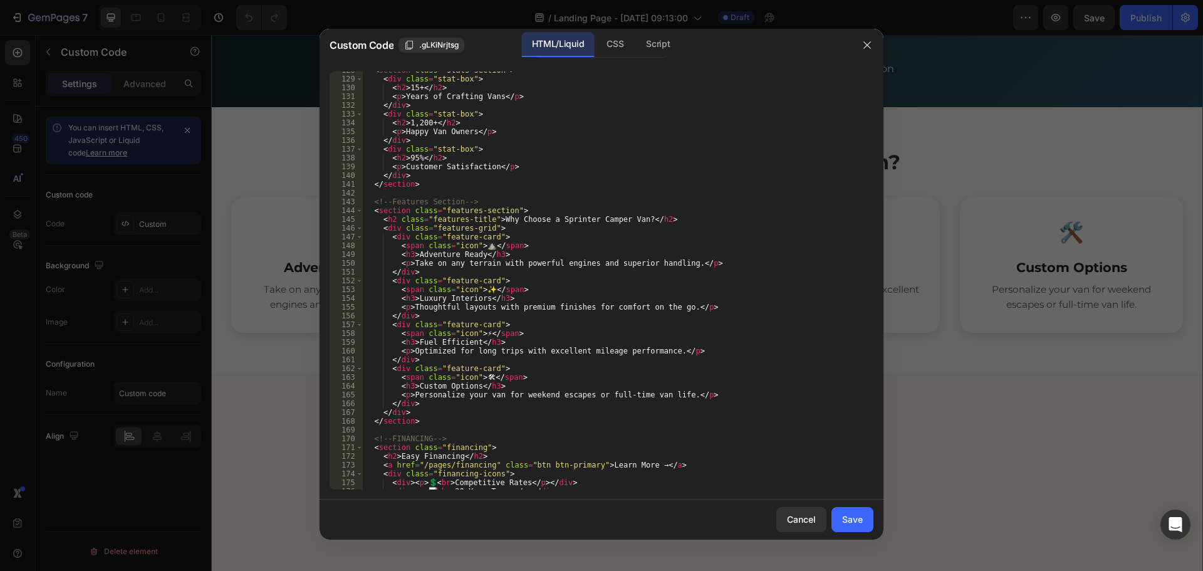
scroll to position [1288, 0]
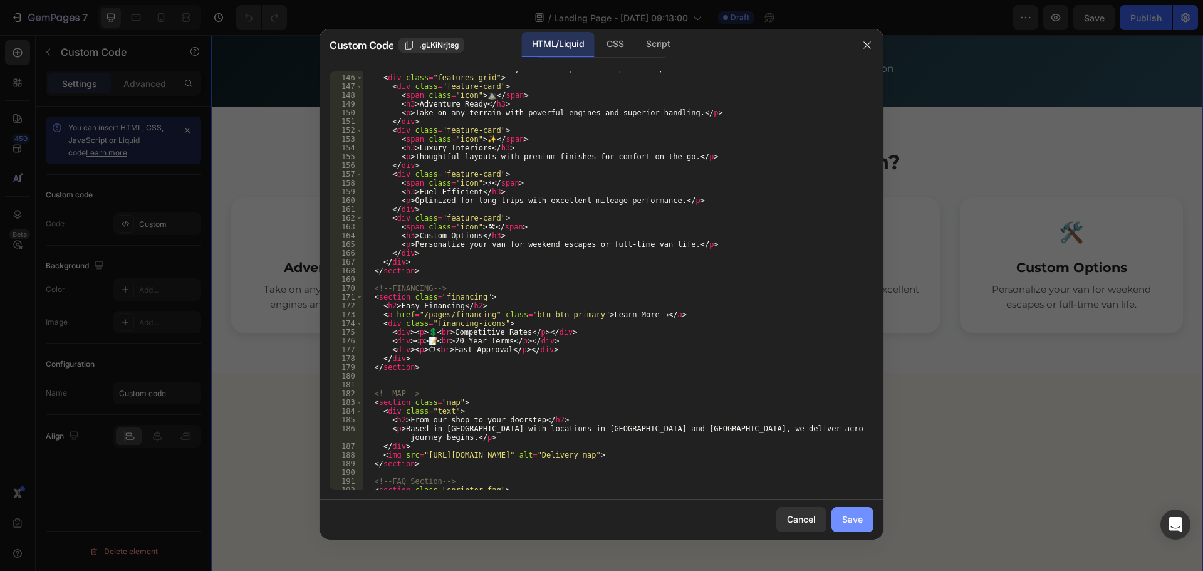
click at [847, 519] on div "Save" at bounding box center [852, 519] width 21 height 13
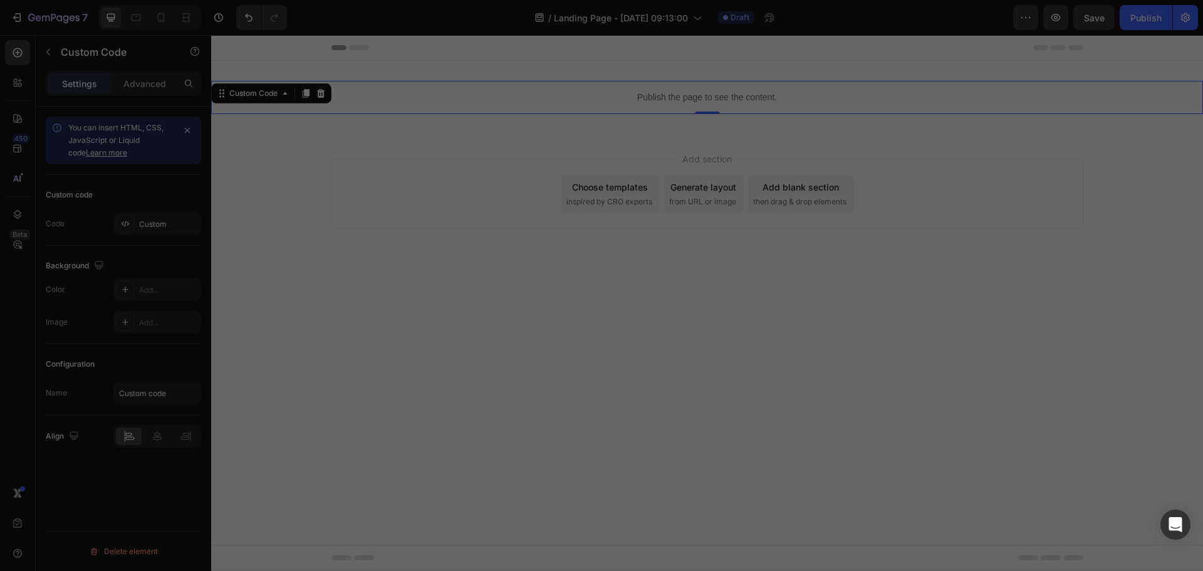
scroll to position [0, 0]
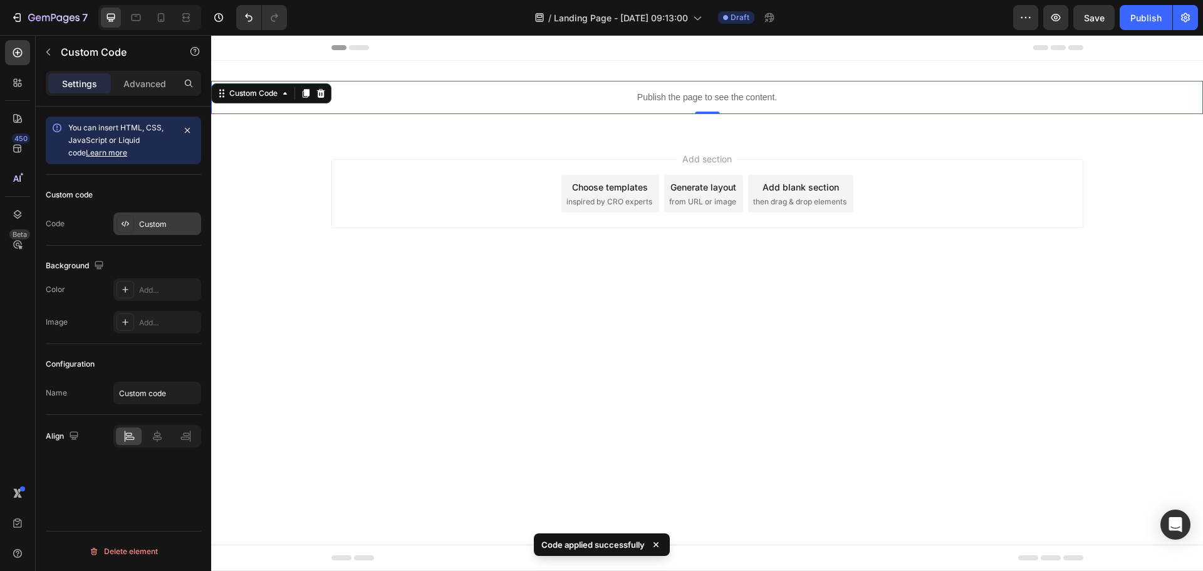
click at [140, 221] on div "Custom" at bounding box center [168, 224] width 59 height 11
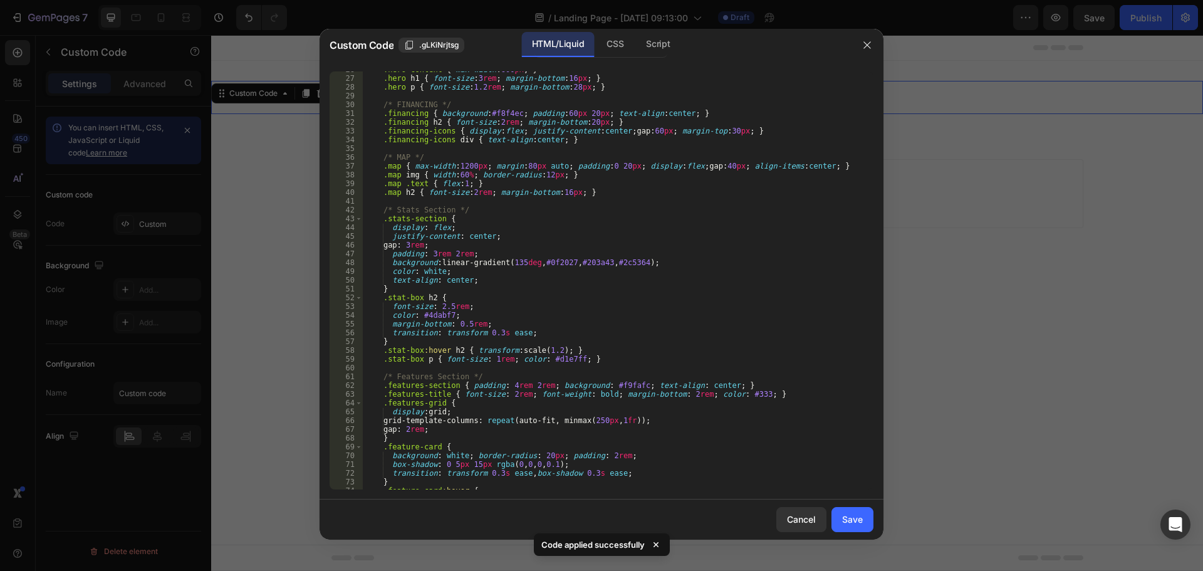
scroll to position [226, 0]
click at [869, 46] on icon "button" at bounding box center [867, 45] width 10 height 10
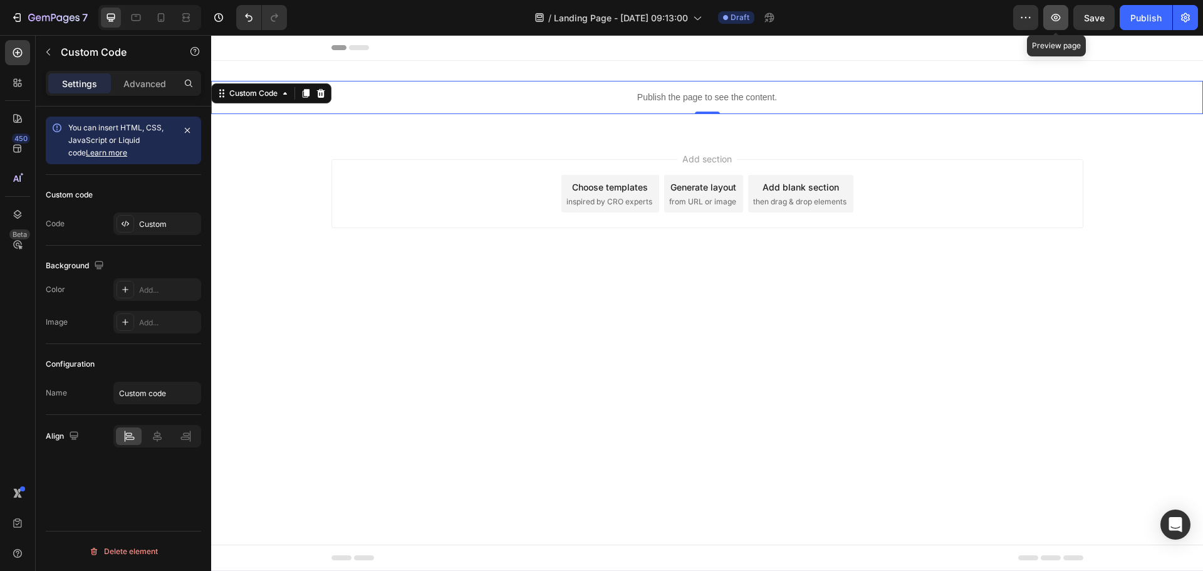
click at [1054, 16] on icon "button" at bounding box center [1056, 18] width 9 height 8
click at [160, 222] on div "Custom" at bounding box center [168, 224] width 59 height 11
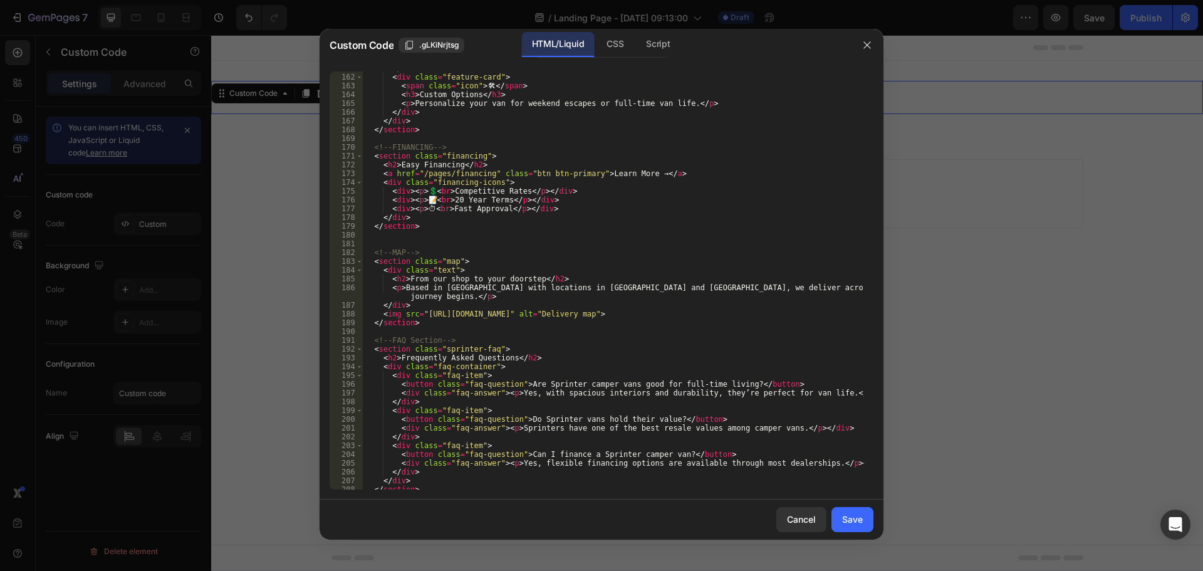
scroll to position [1504, 0]
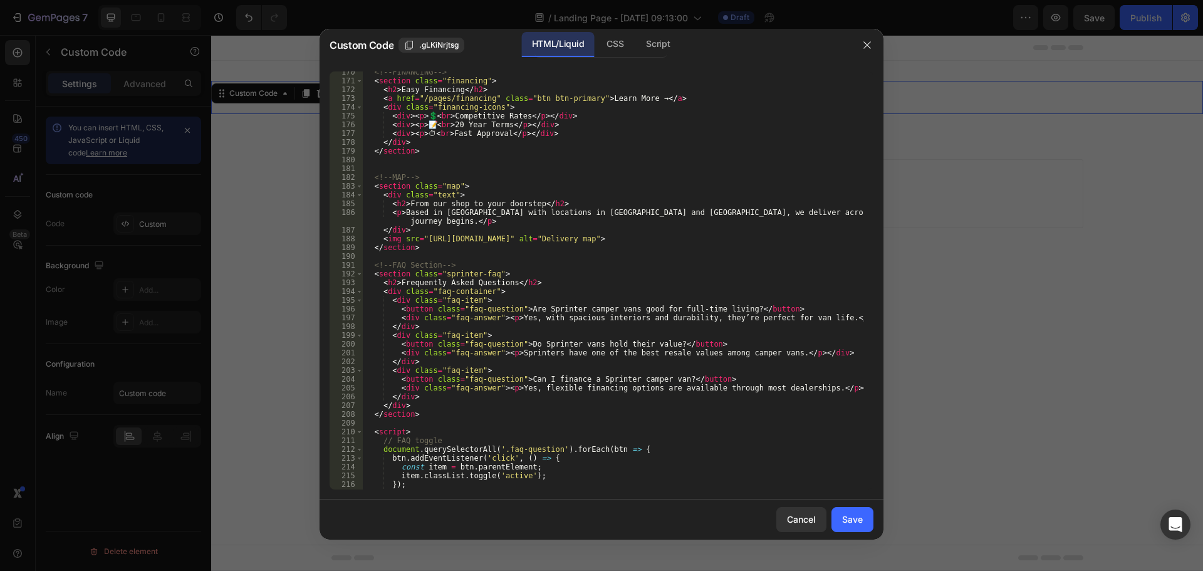
click at [457, 269] on div "<!-- FINANCING --> < section class = "financing" > < h2 > Easy Financing </ h2 …" at bounding box center [613, 286] width 501 height 436
type textarea "</html>"
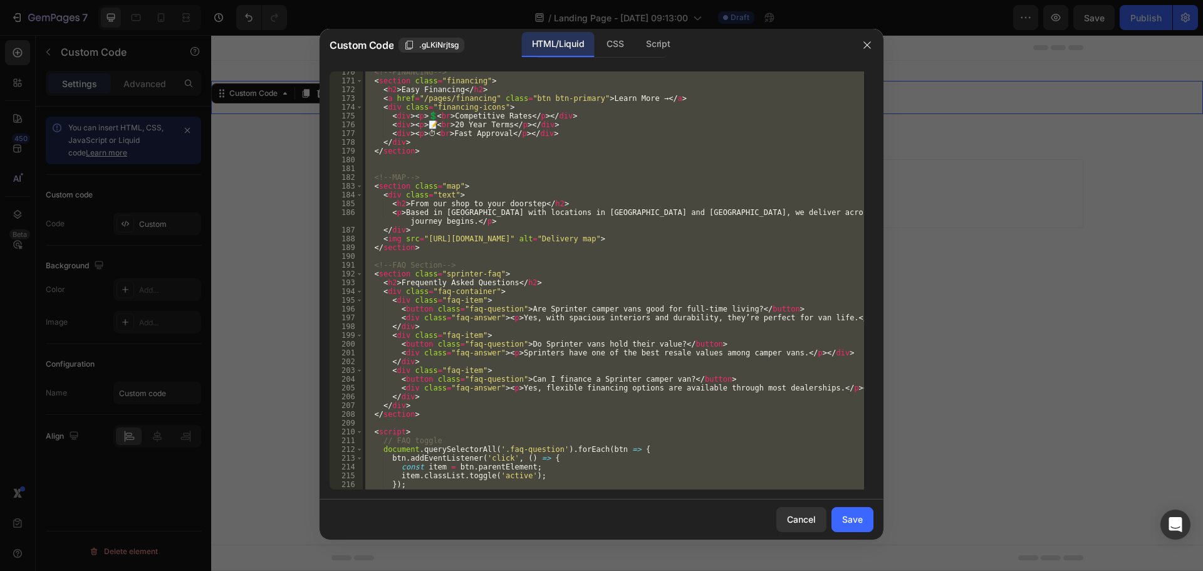
paste textarea
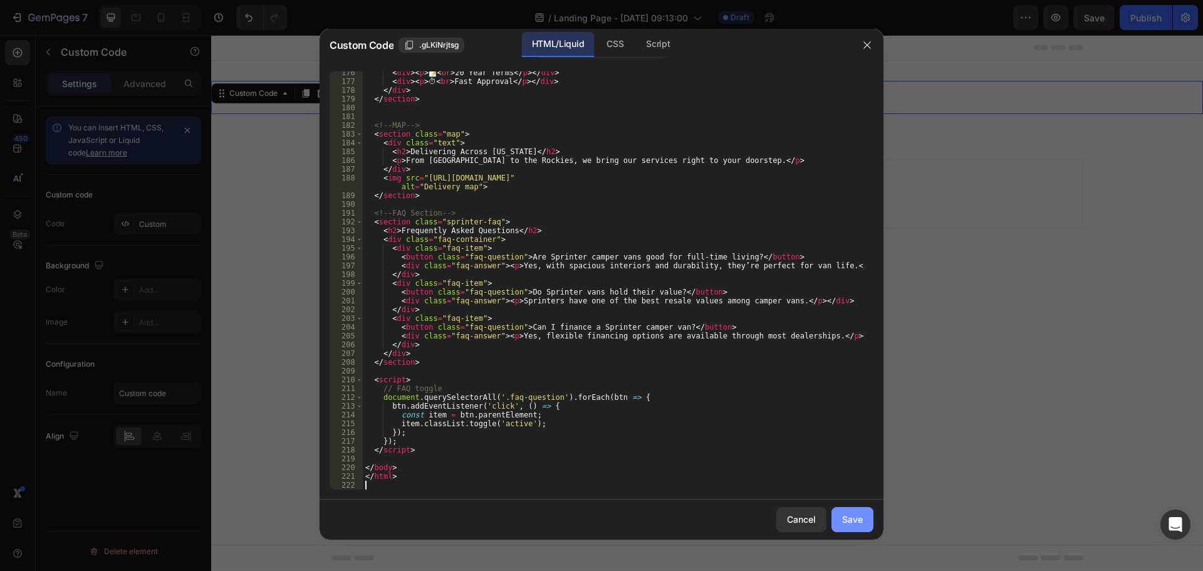
click at [856, 523] on div "Save" at bounding box center [852, 519] width 21 height 13
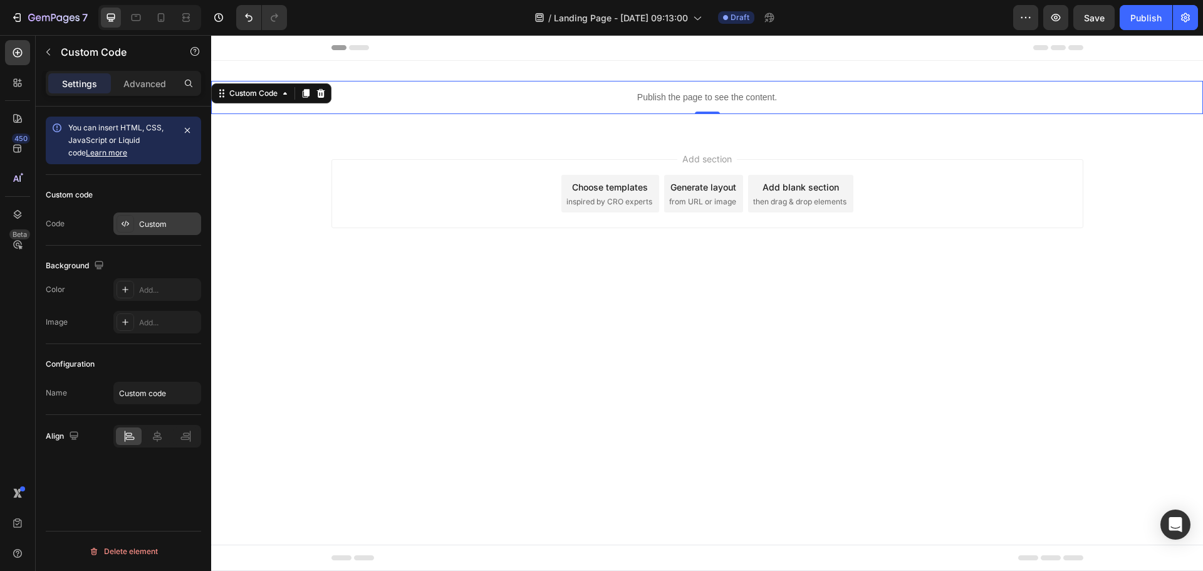
click at [152, 224] on div "Custom" at bounding box center [168, 224] width 59 height 11
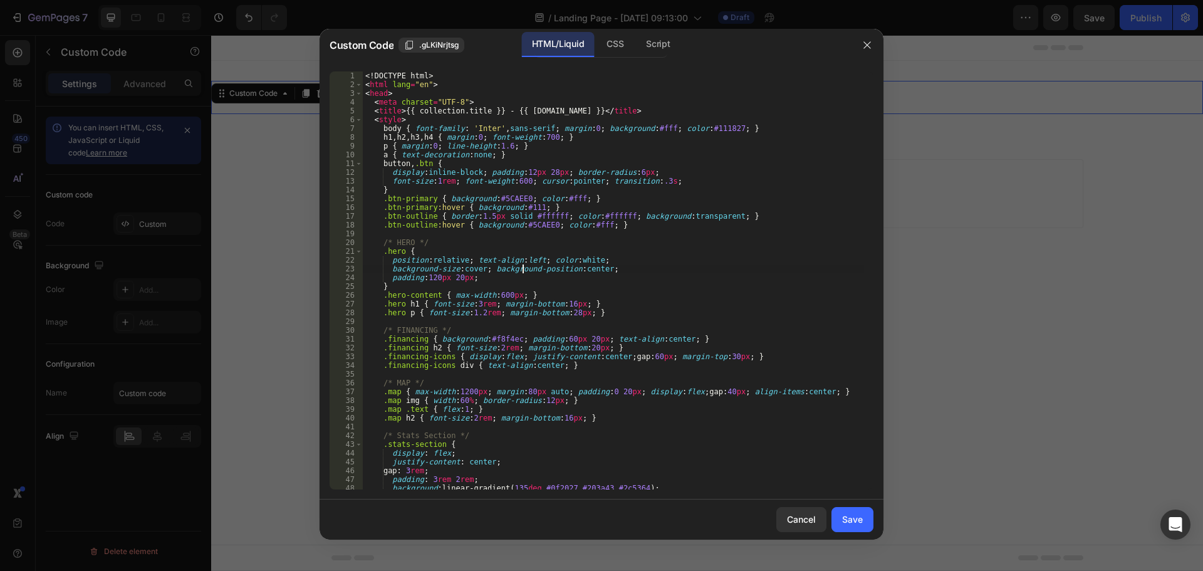
click at [523, 268] on div "<! DOCTYPE html > < html lang = "en" > < head > < meta charset = "UTF-8" > < ti…" at bounding box center [613, 289] width 501 height 436
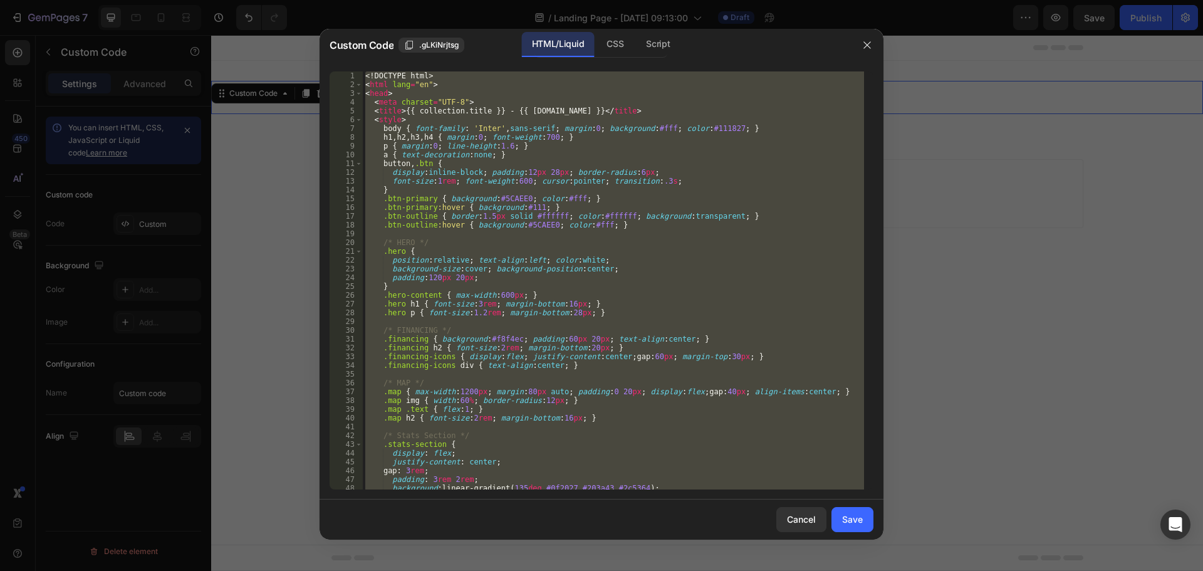
click at [623, 345] on div "<! DOCTYPE html > < html lang = "en" > < head > < meta charset = "UTF-8" > < ti…" at bounding box center [613, 280] width 501 height 418
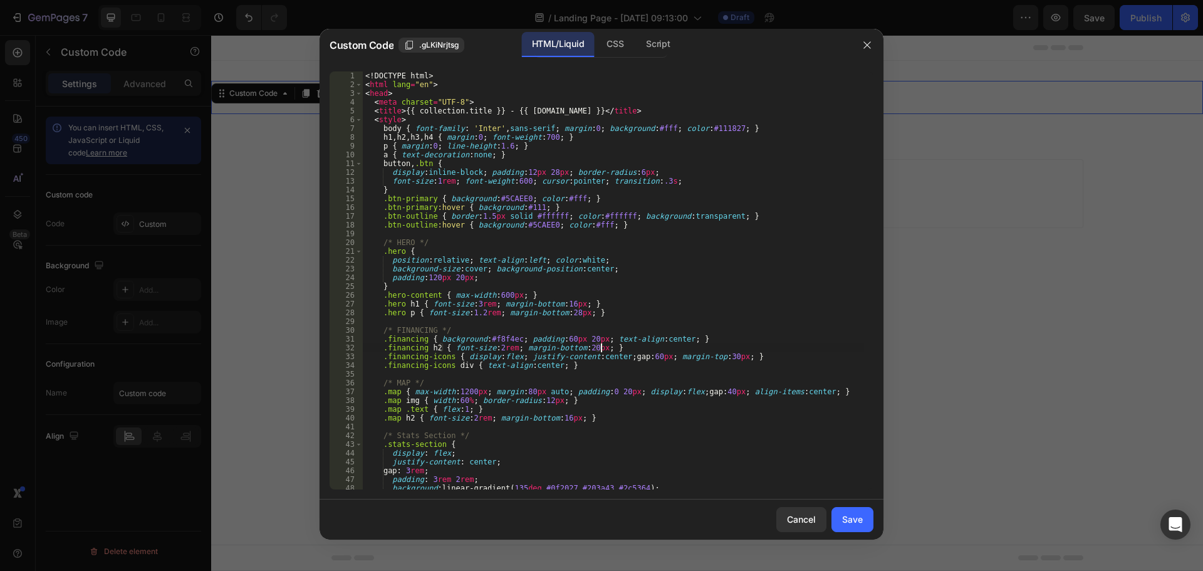
type textarea "</html>"
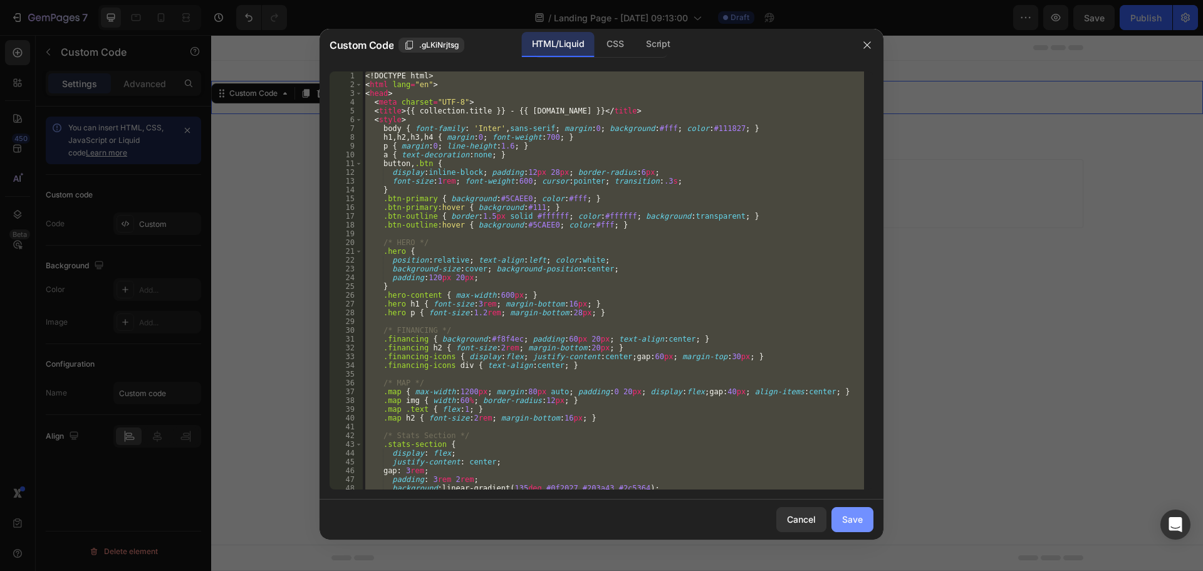
click at [857, 520] on div "Save" at bounding box center [852, 519] width 21 height 13
